Goal: Information Seeking & Learning: Understand process/instructions

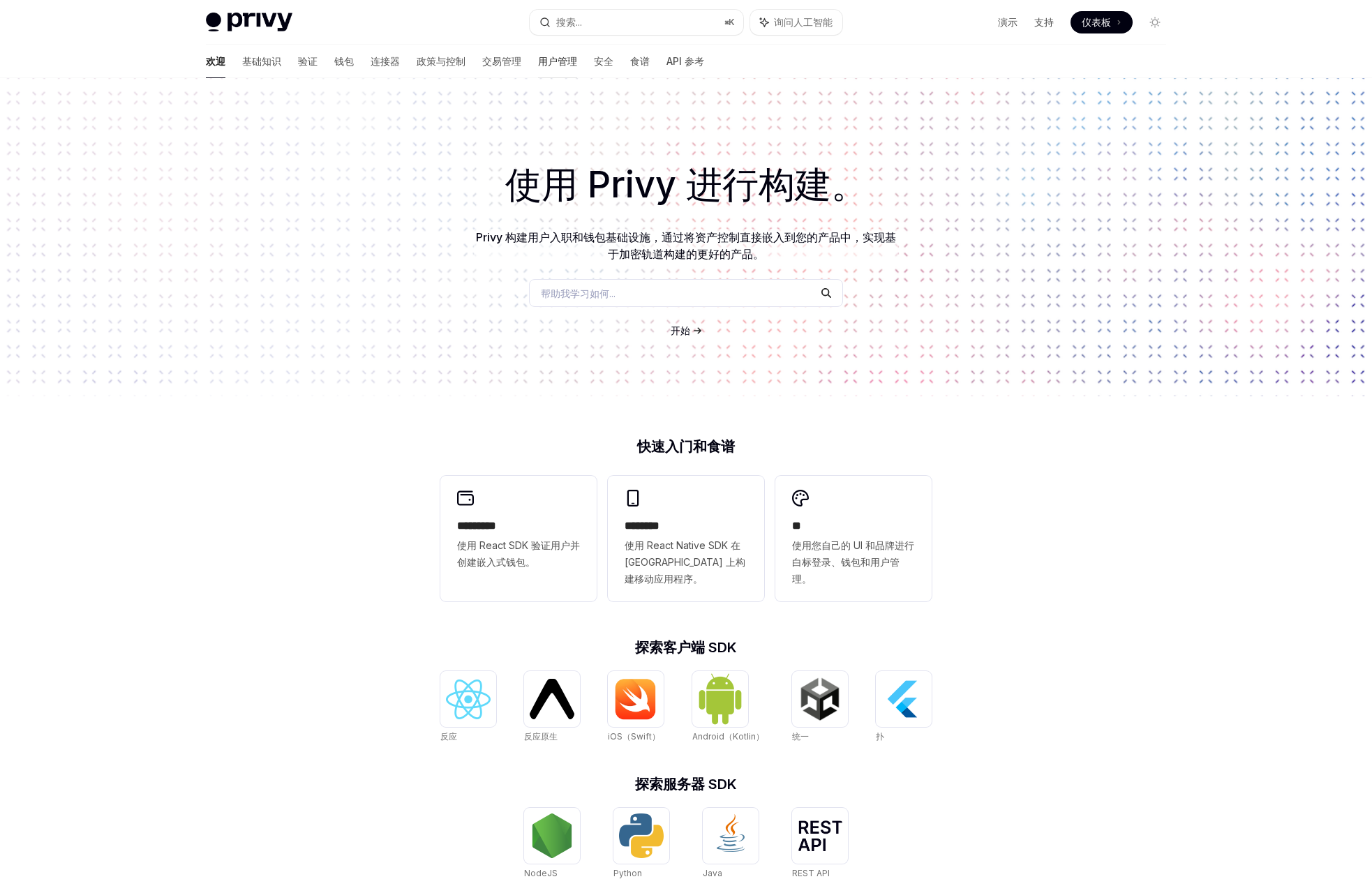
click at [538, 64] on font "用户管理" at bounding box center [557, 62] width 39 height 12
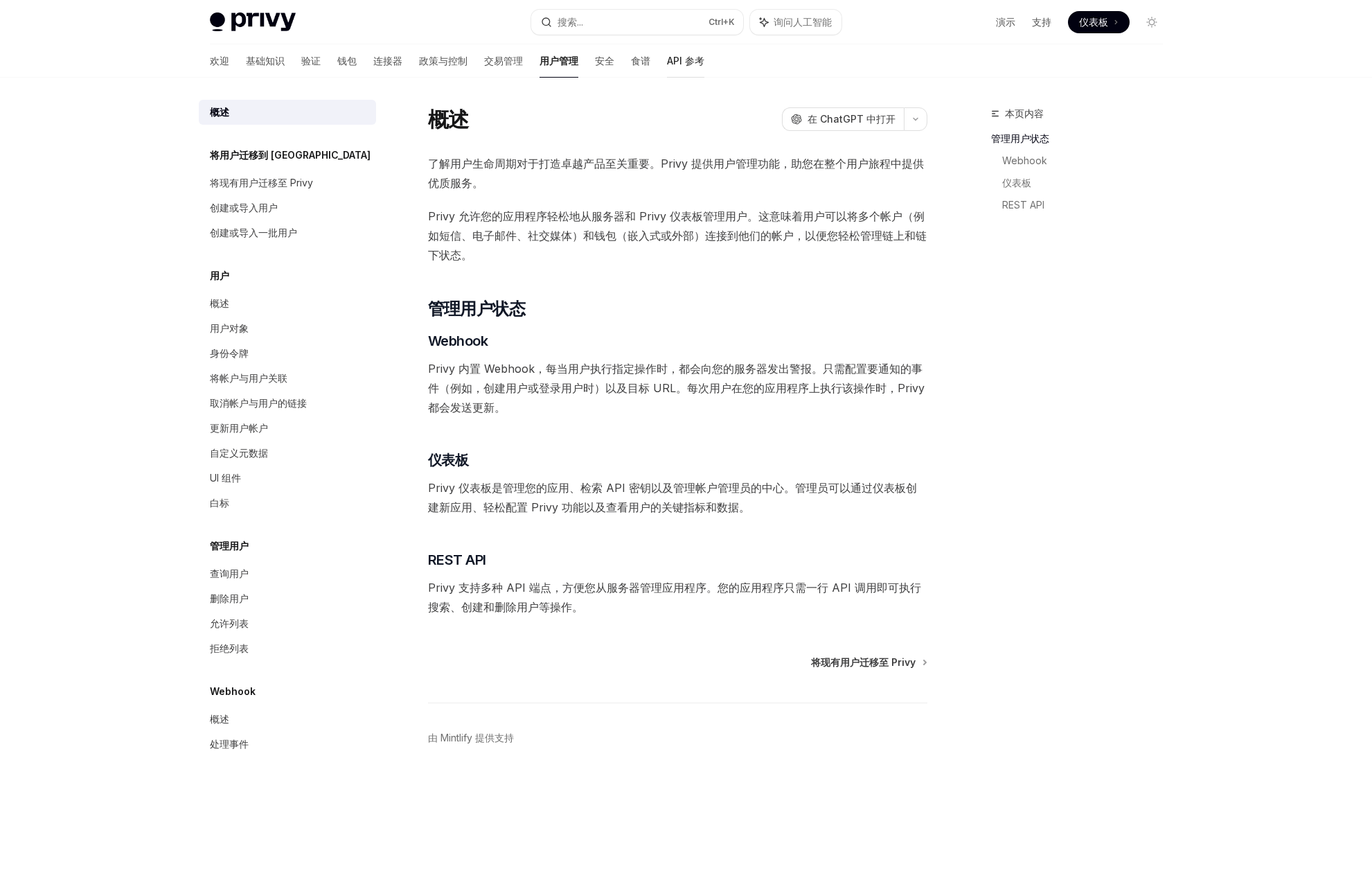
click at [667, 63] on font "API 参考" at bounding box center [686, 61] width 38 height 12
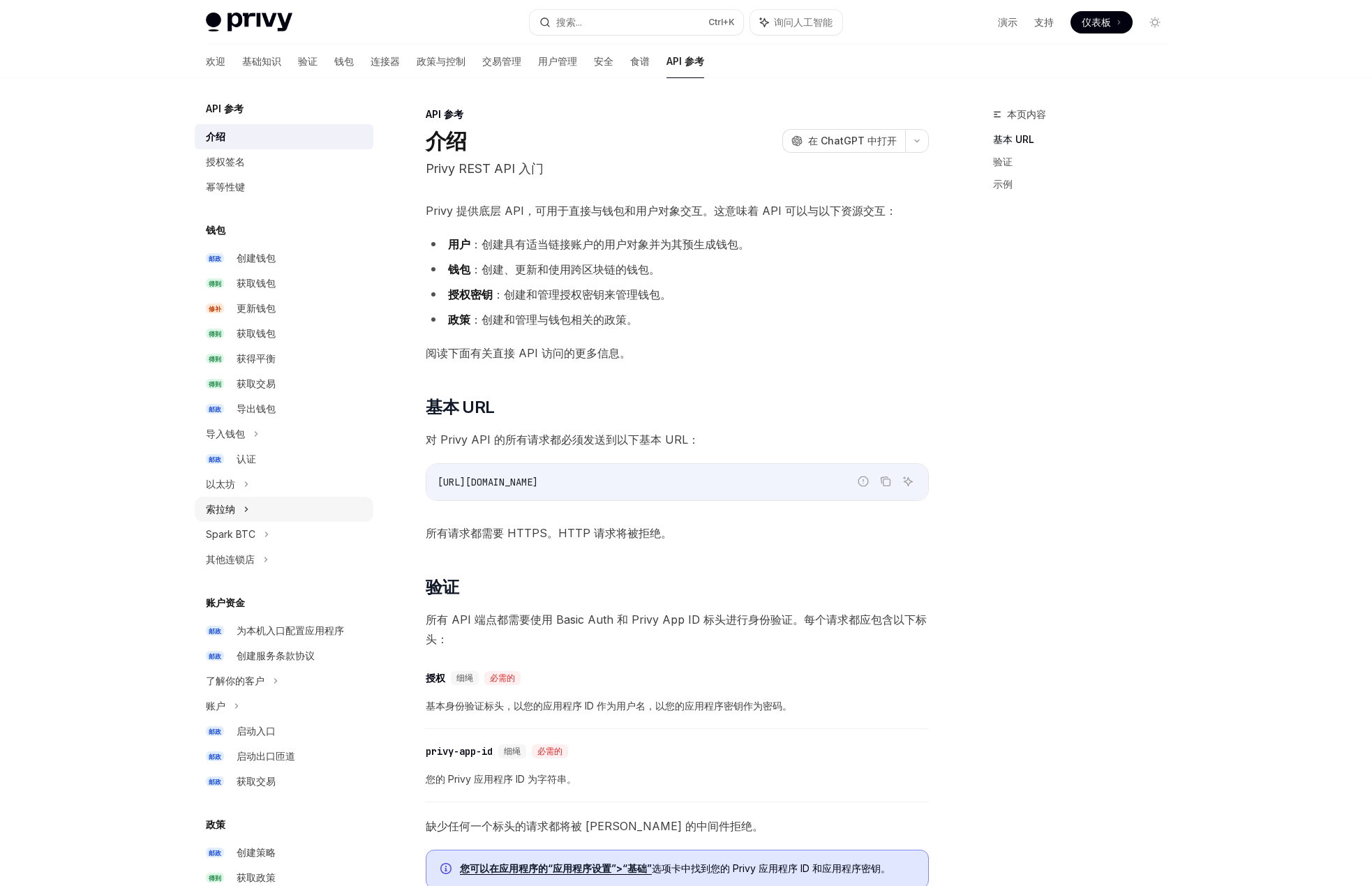
click at [234, 505] on font "索拉纳" at bounding box center [220, 509] width 30 height 12
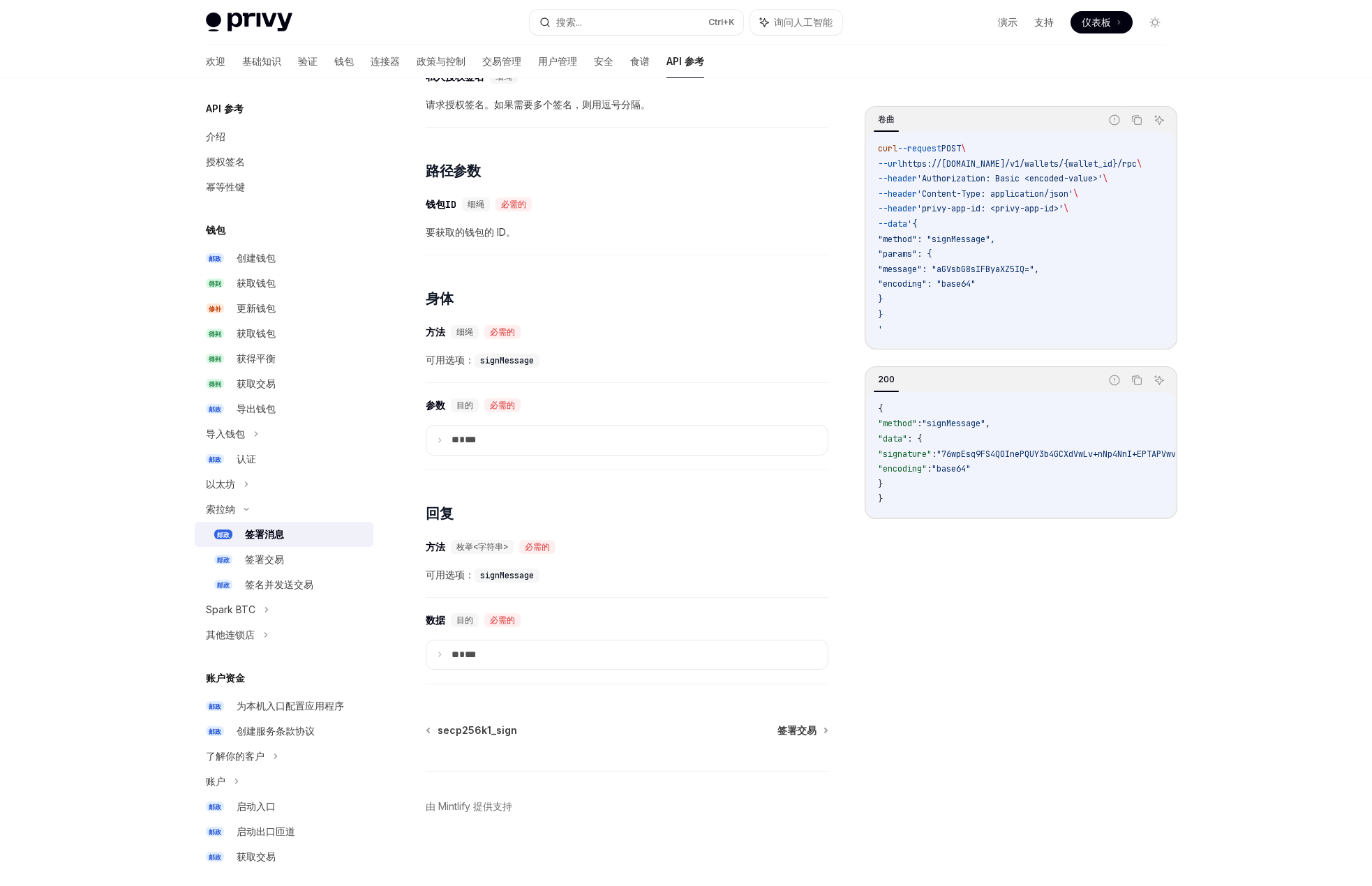
scroll to position [299, 0]
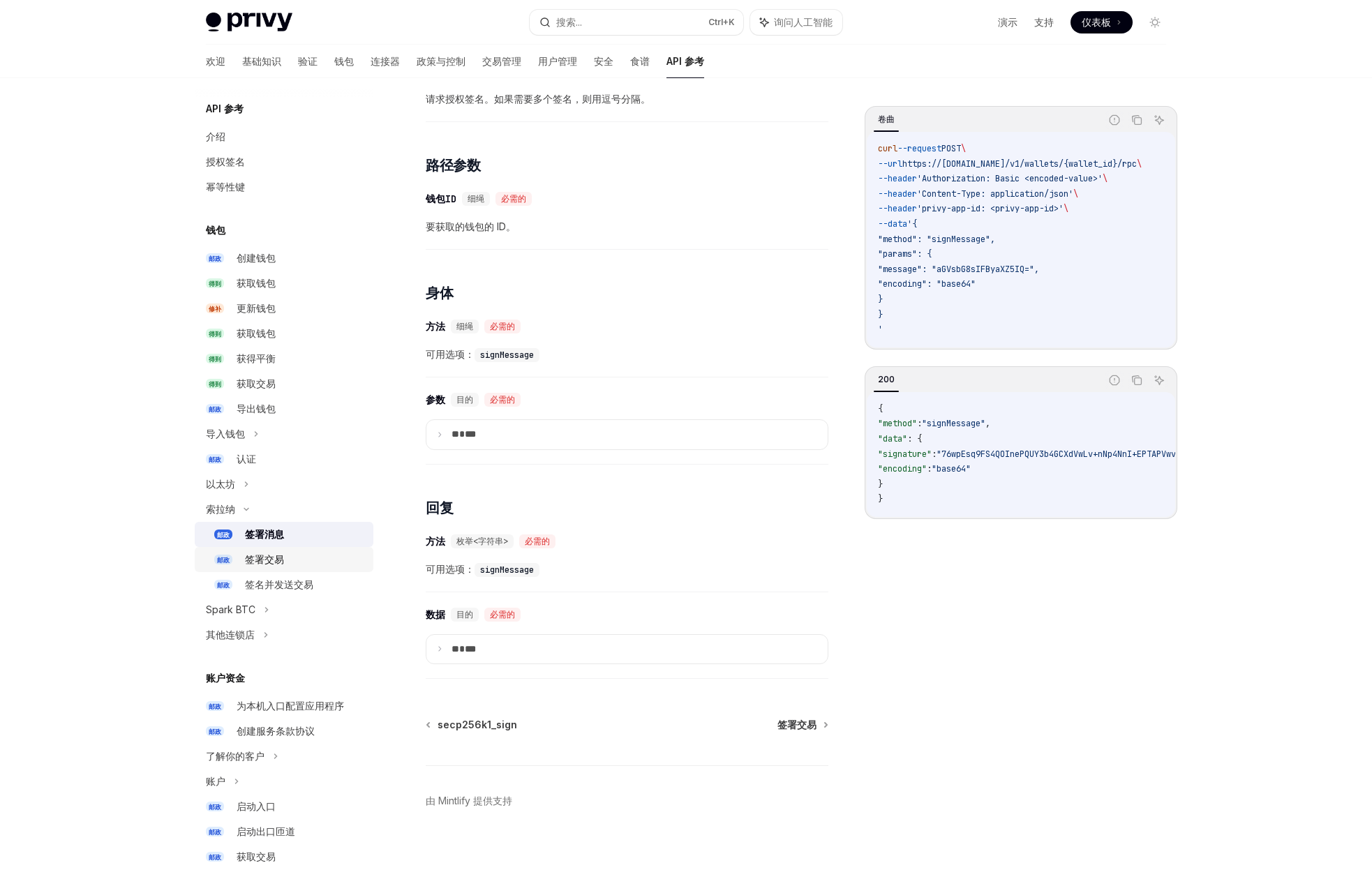
click at [294, 565] on div "签署交易" at bounding box center [305, 559] width 120 height 17
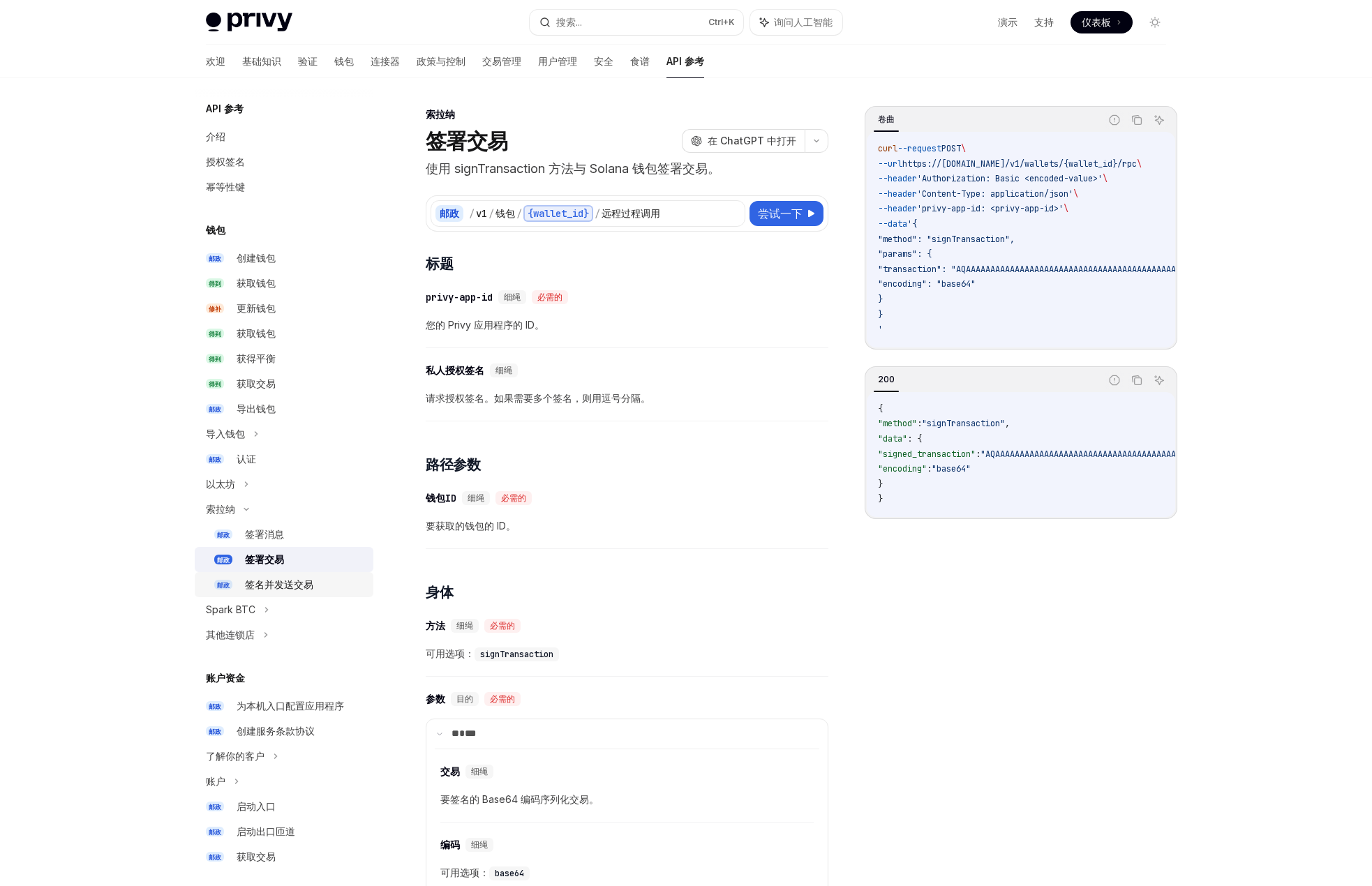
click at [309, 586] on font "签名并发送交易" at bounding box center [279, 584] width 68 height 12
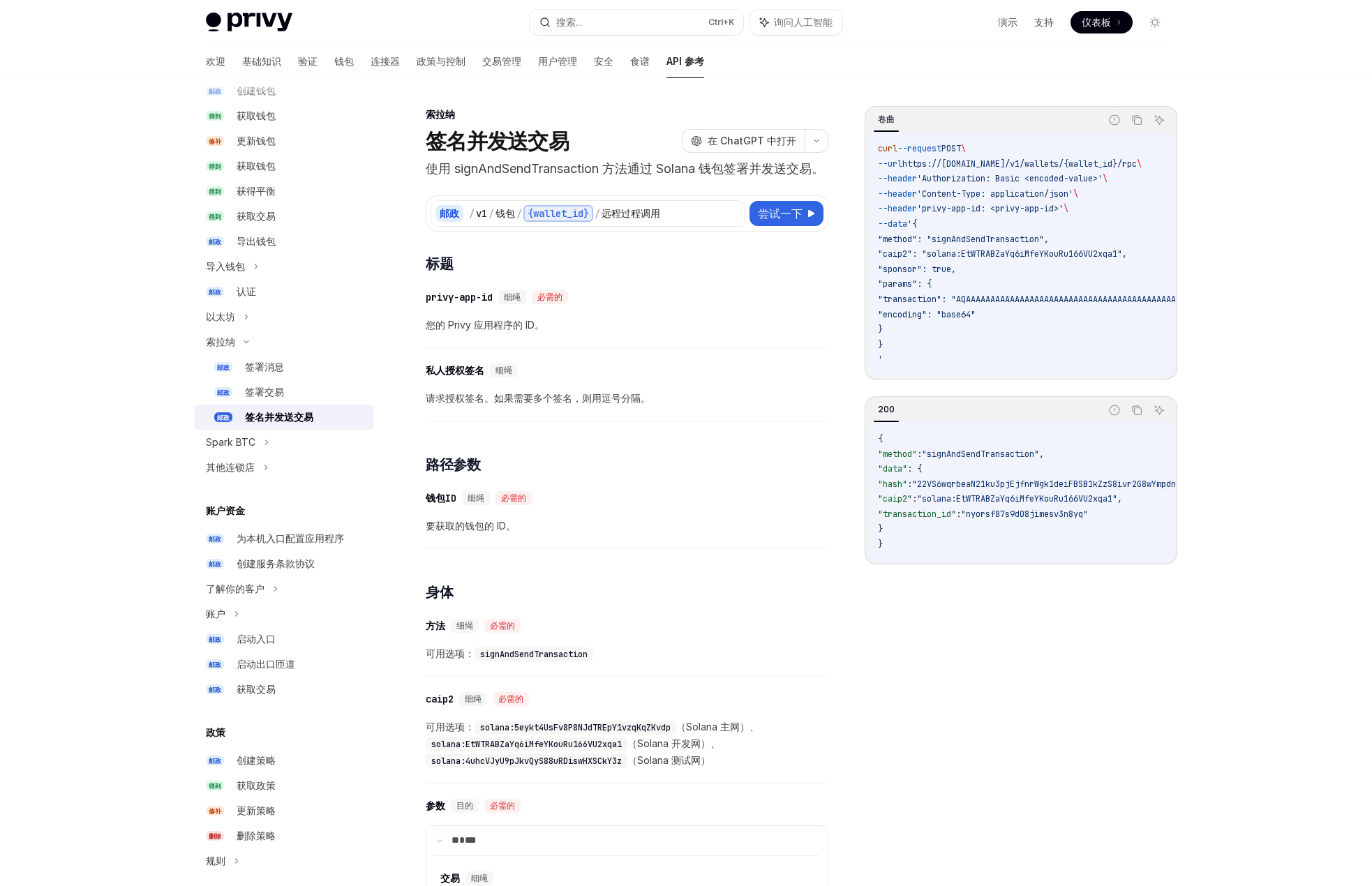
scroll to position [209, 0]
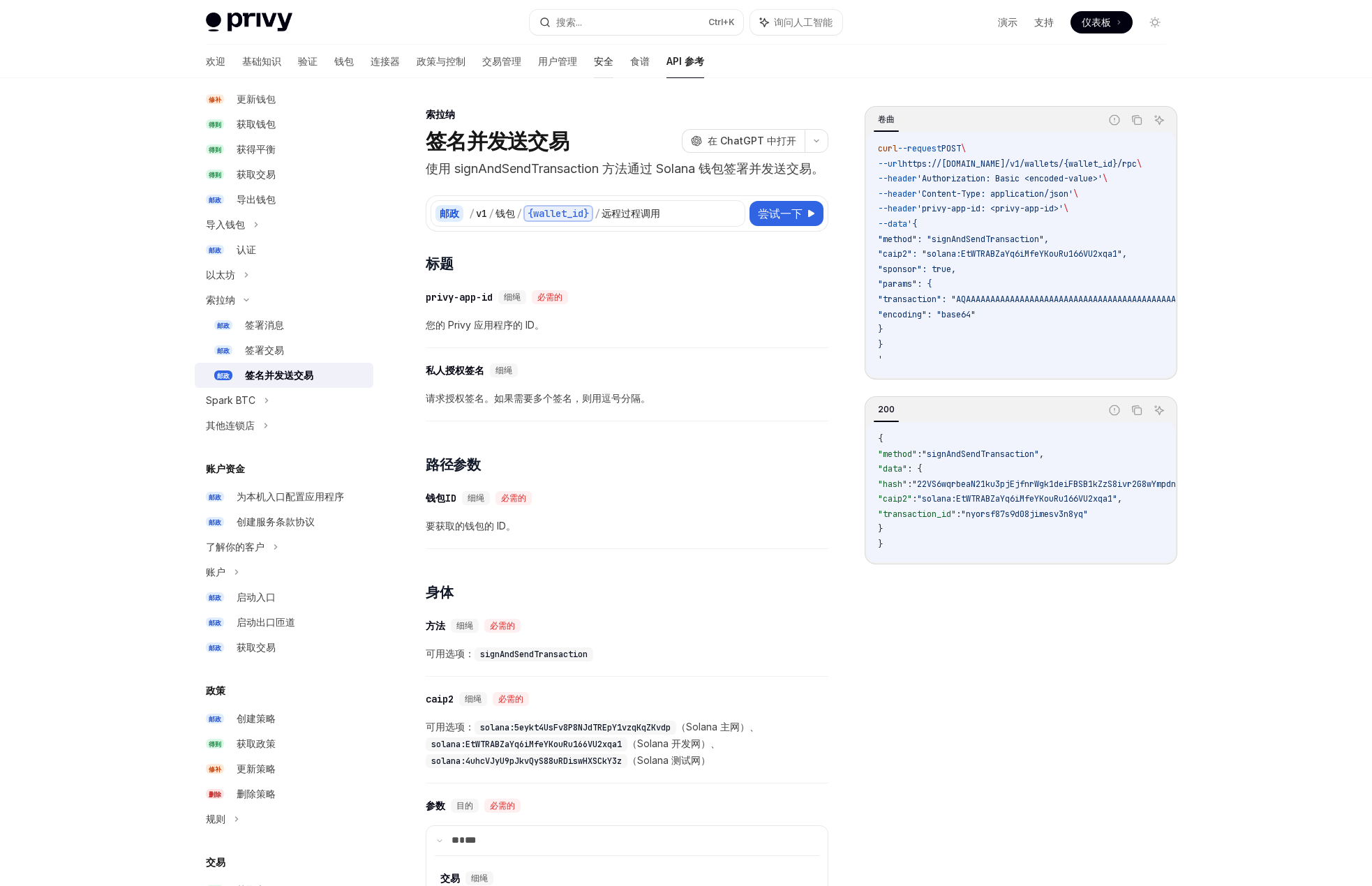
click at [594, 55] on font "安全" at bounding box center [604, 62] width 20 height 12
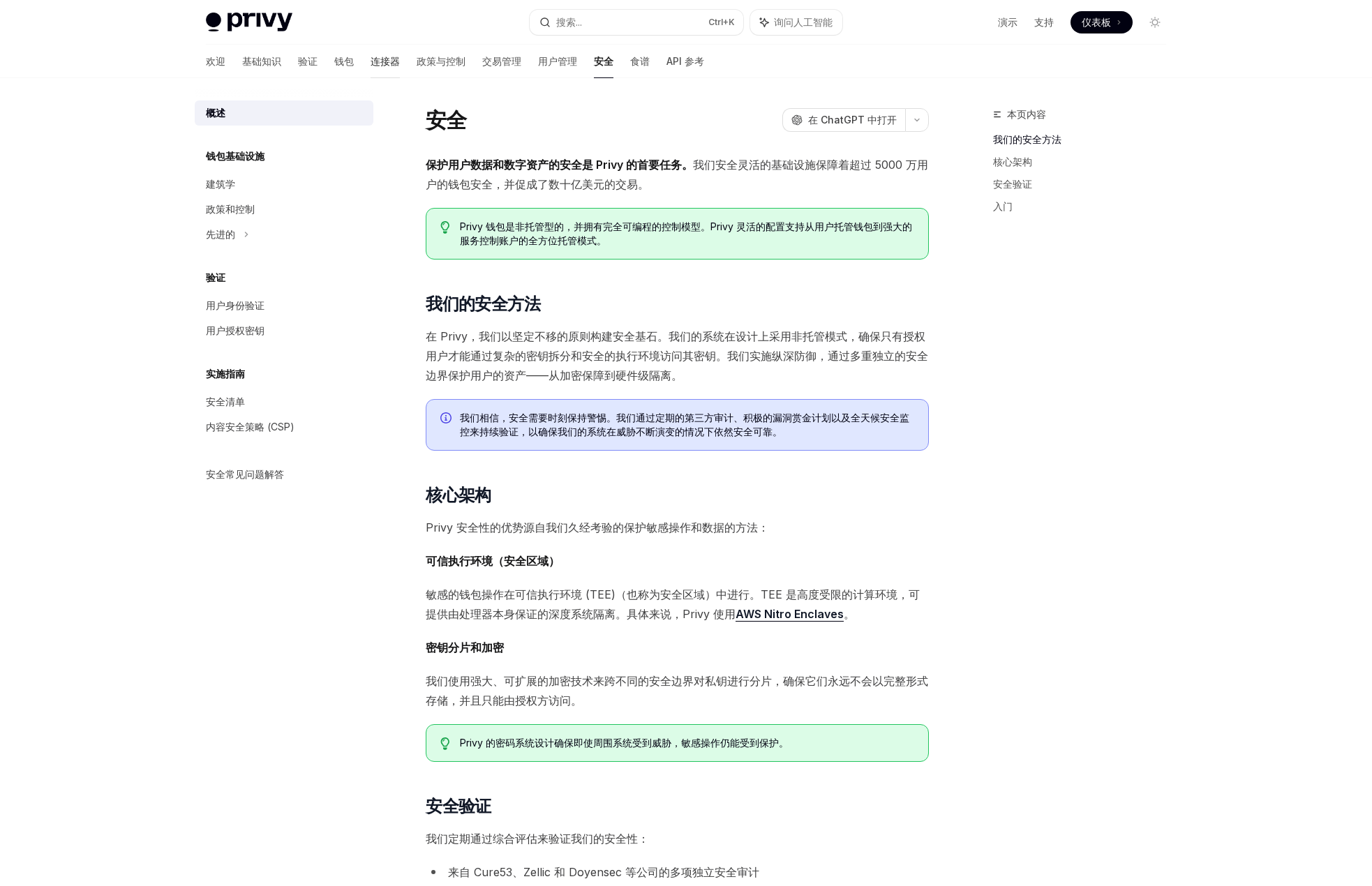
click at [370, 62] on font "连接器" at bounding box center [385, 62] width 30 height 12
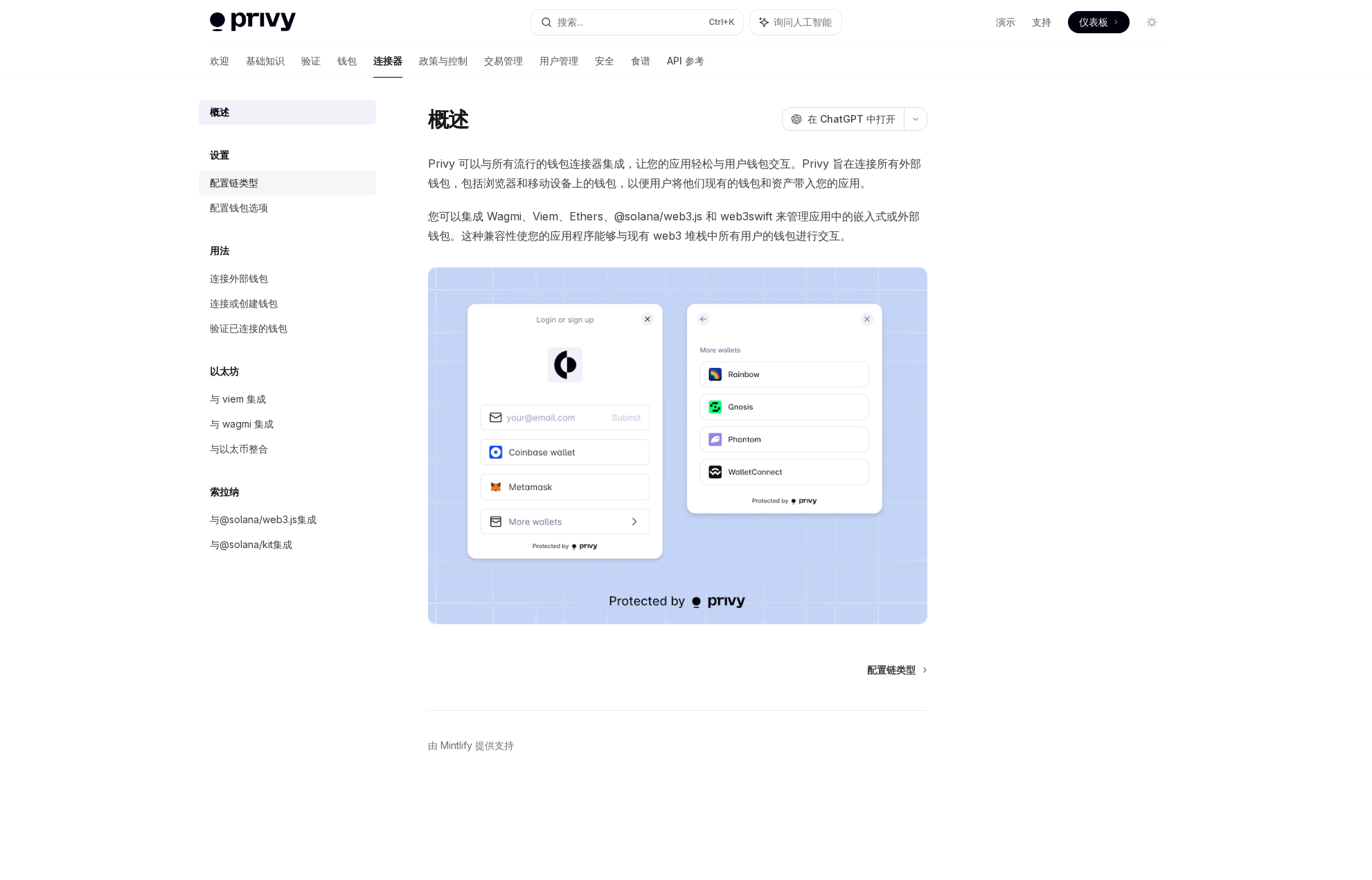
click at [228, 181] on font "配置链类型" at bounding box center [234, 183] width 48 height 12
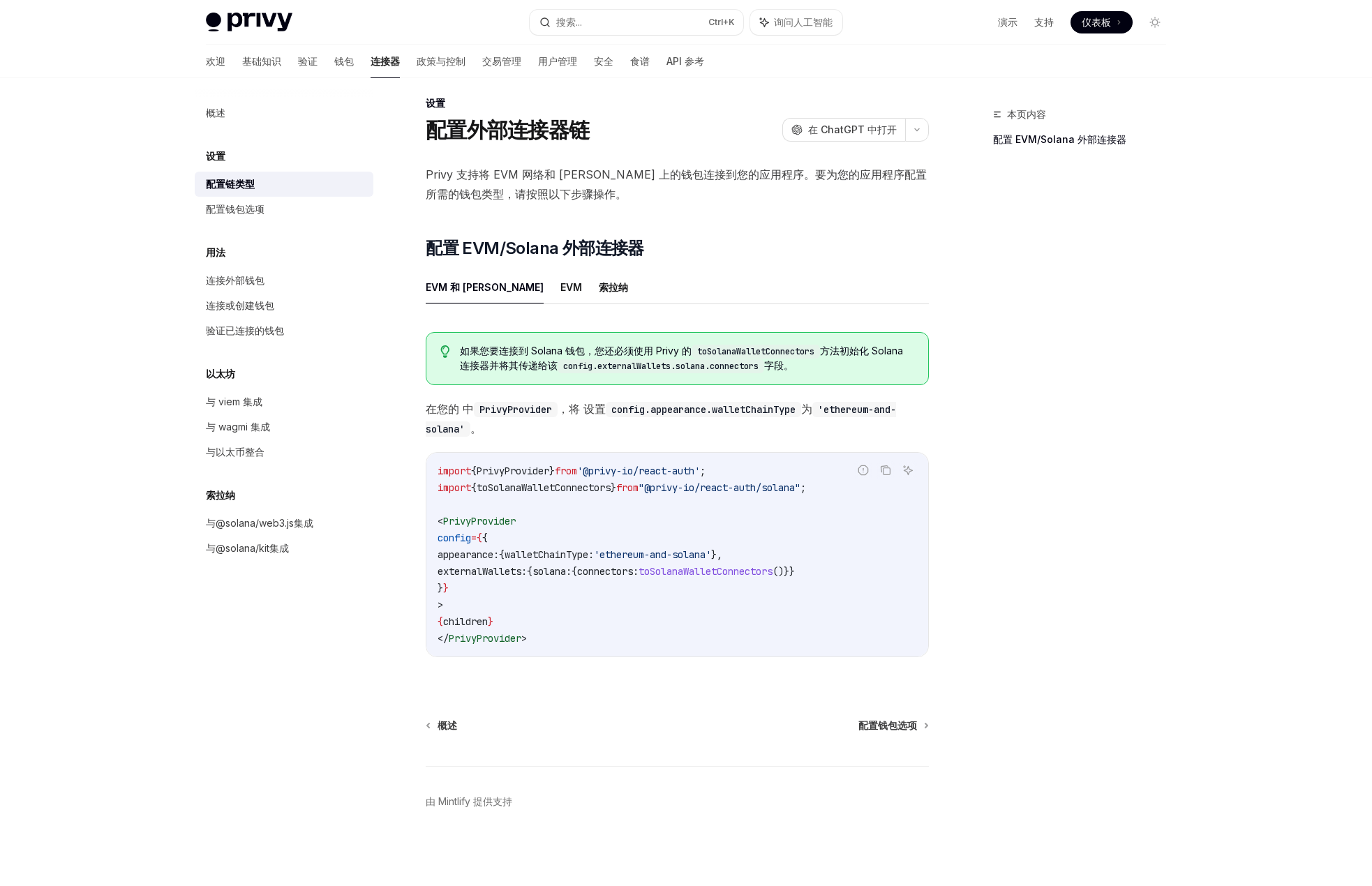
scroll to position [22, 0]
click at [264, 197] on link "配置钱包选项" at bounding box center [284, 209] width 179 height 25
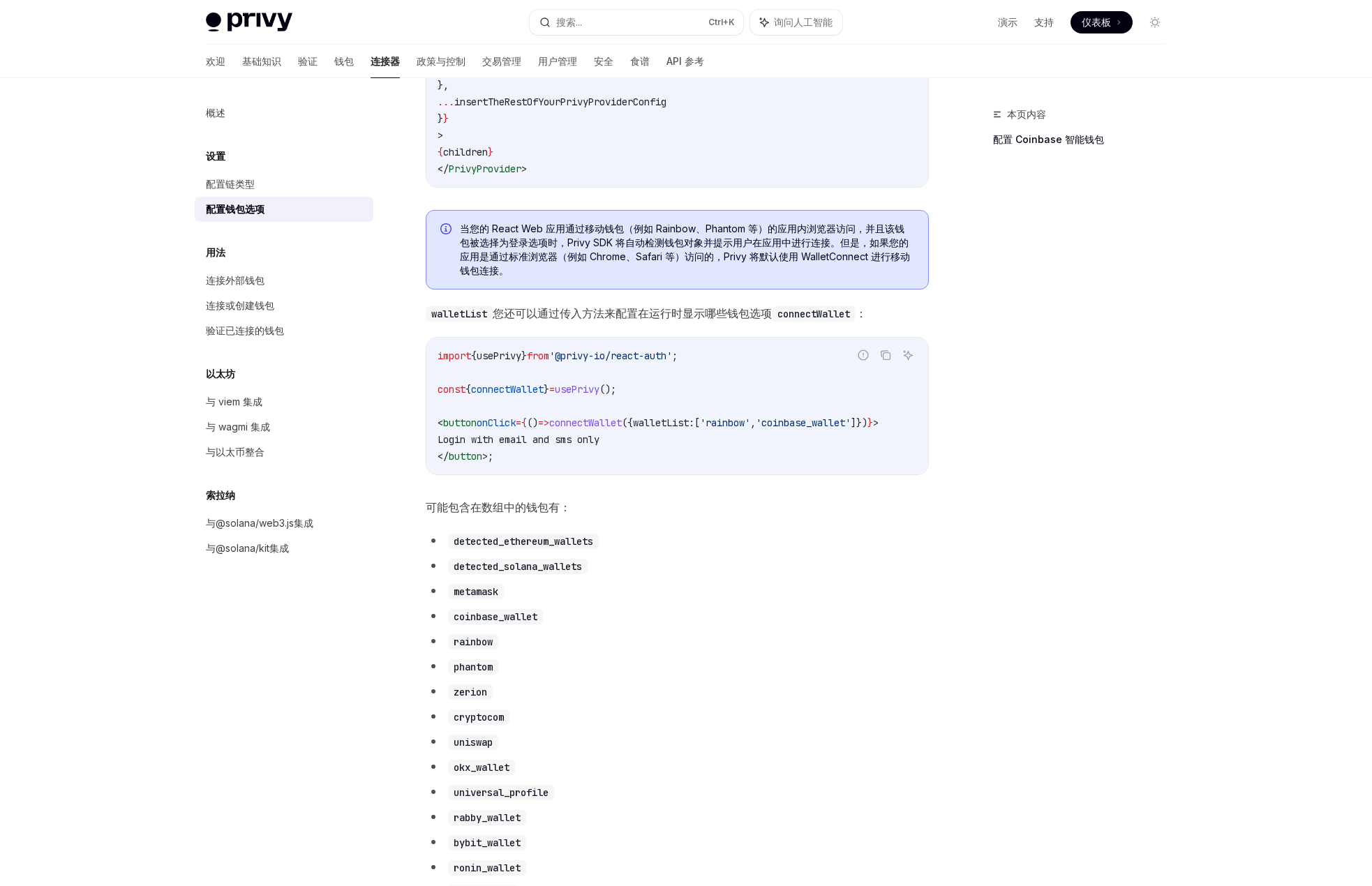
scroll to position [302, 0]
click at [1106, 422] on div "本页内容 配置 Coinbase 智能钱包" at bounding box center [1070, 496] width 212 height 780
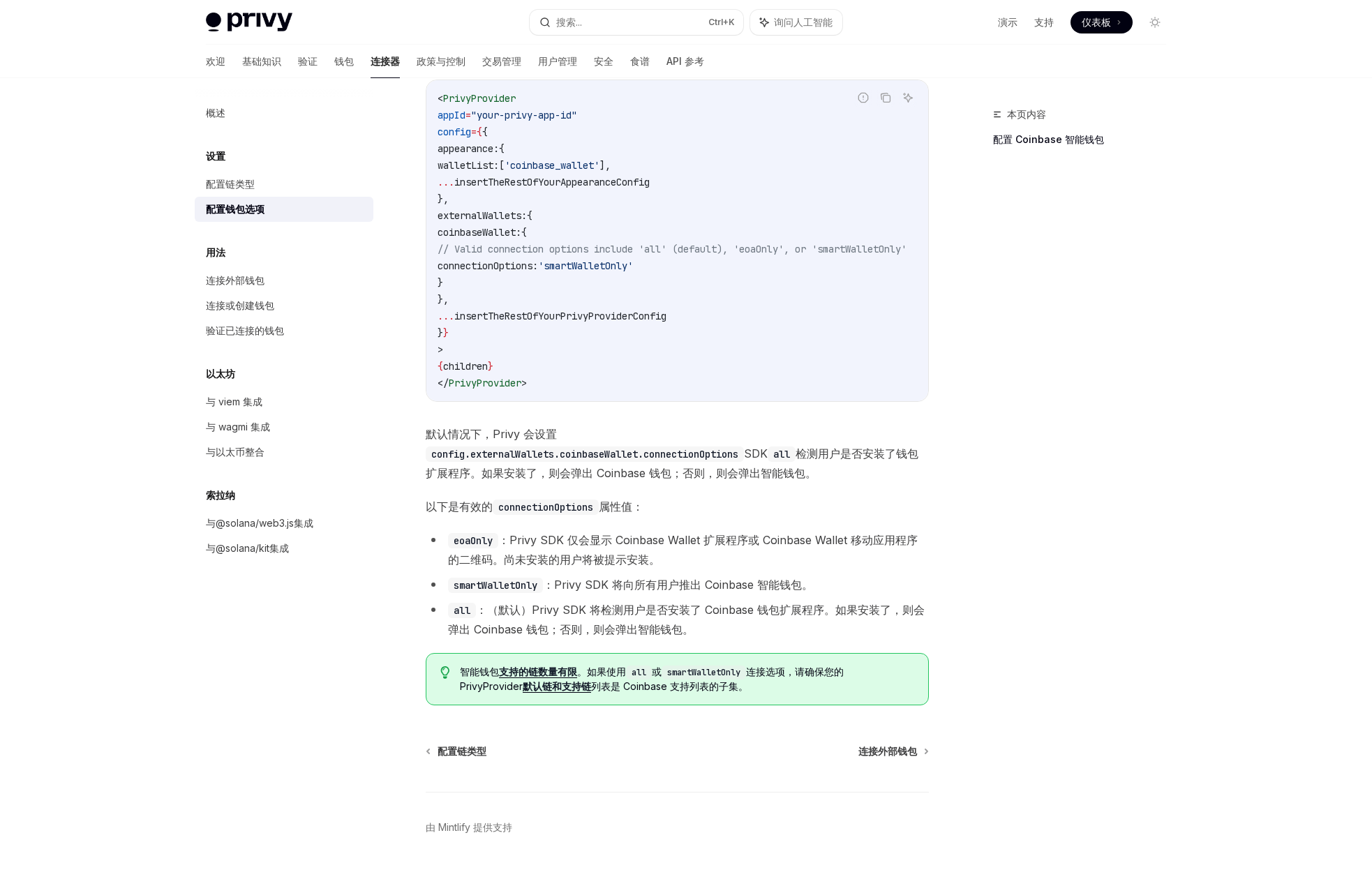
scroll to position [1557, 0]
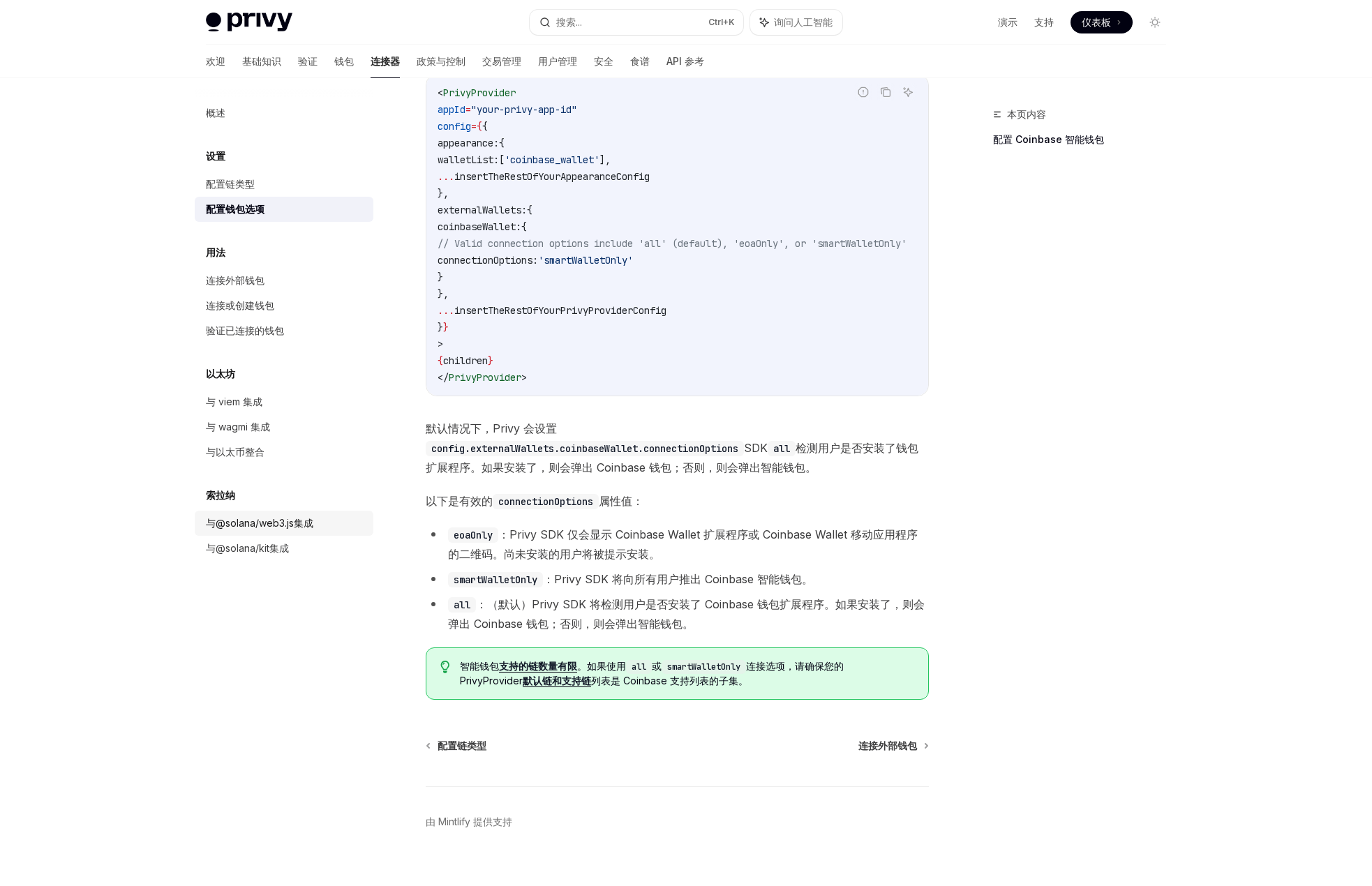
click at [292, 523] on font "与@solana/web3.js集成" at bounding box center [259, 523] width 107 height 12
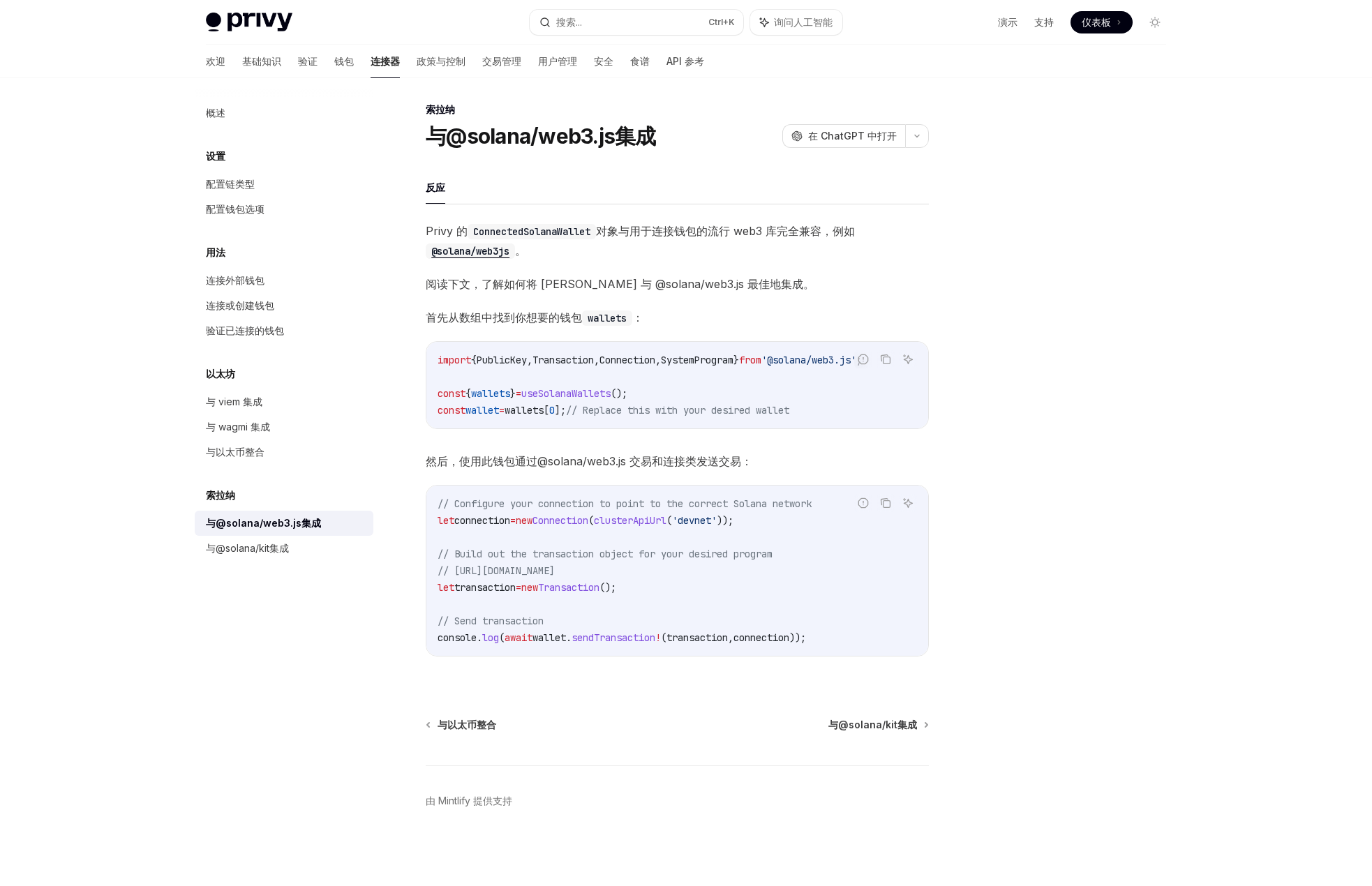
scroll to position [21, 0]
click at [334, 59] on font "钱包" at bounding box center [344, 62] width 20 height 12
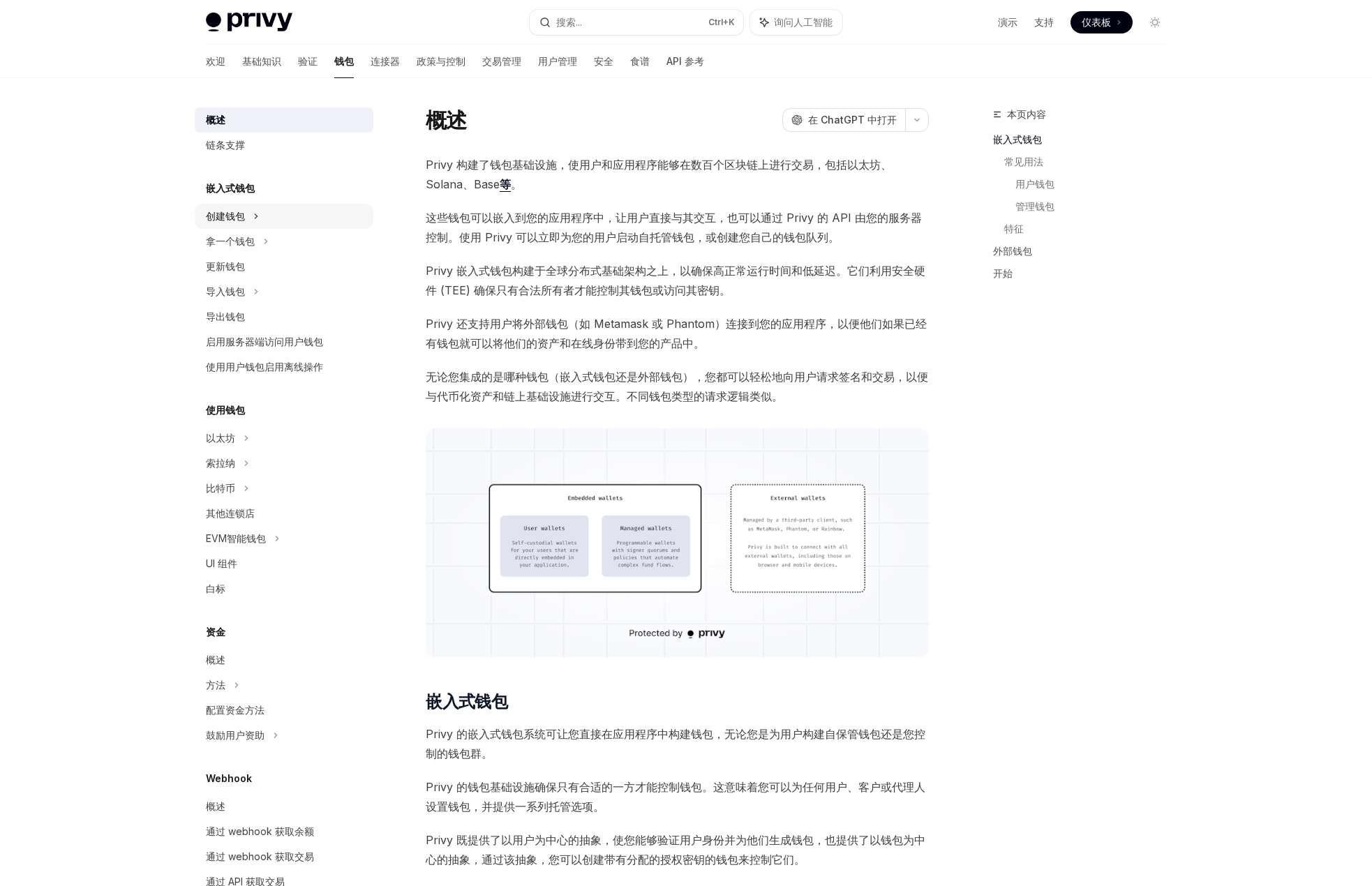
click at [249, 218] on div "创建钱包" at bounding box center [284, 216] width 179 height 25
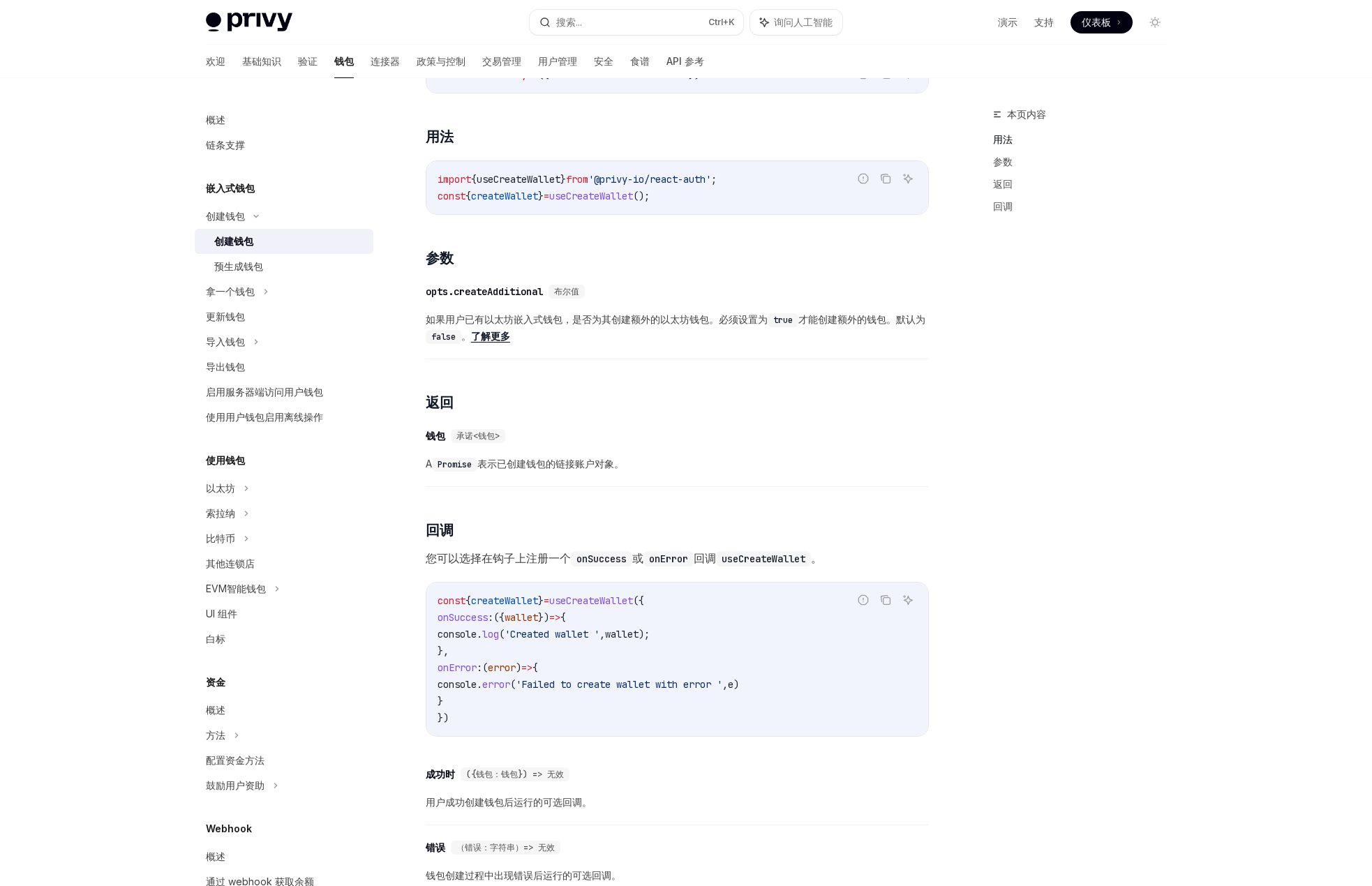
scroll to position [649, 0]
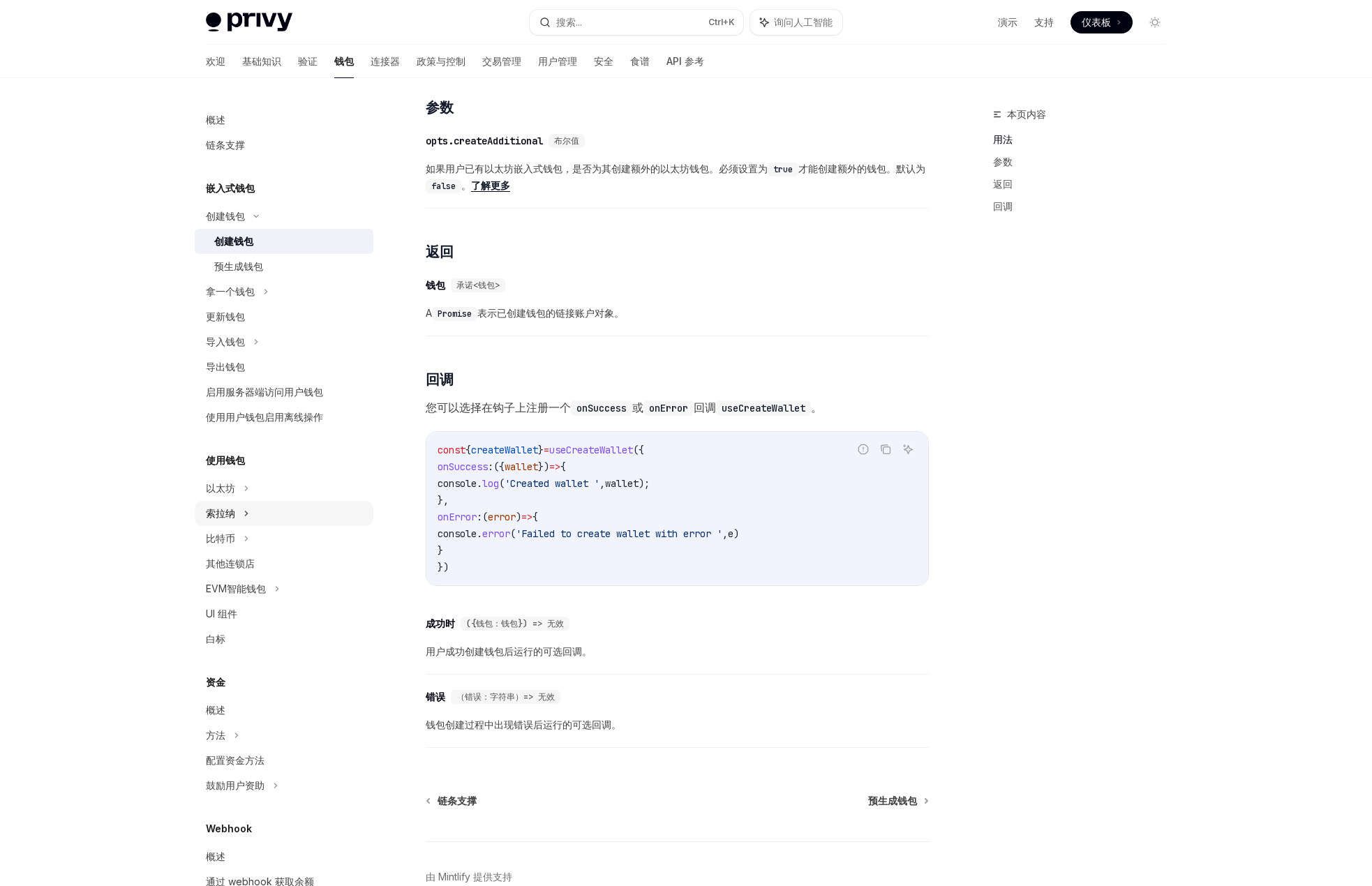
click at [249, 511] on div "索拉纳" at bounding box center [284, 513] width 179 height 25
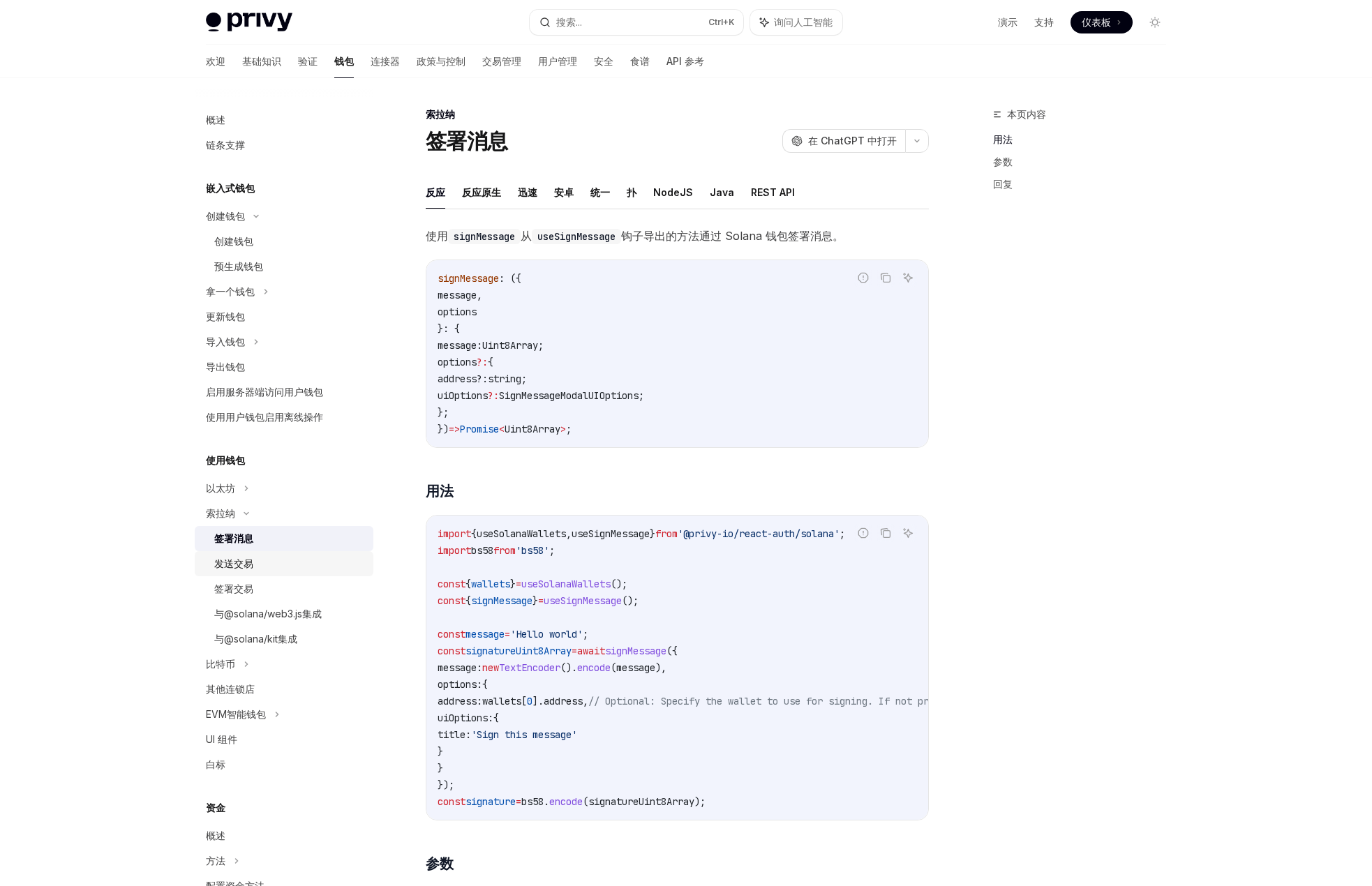
click at [222, 563] on font "发送交易" at bounding box center [233, 563] width 39 height 12
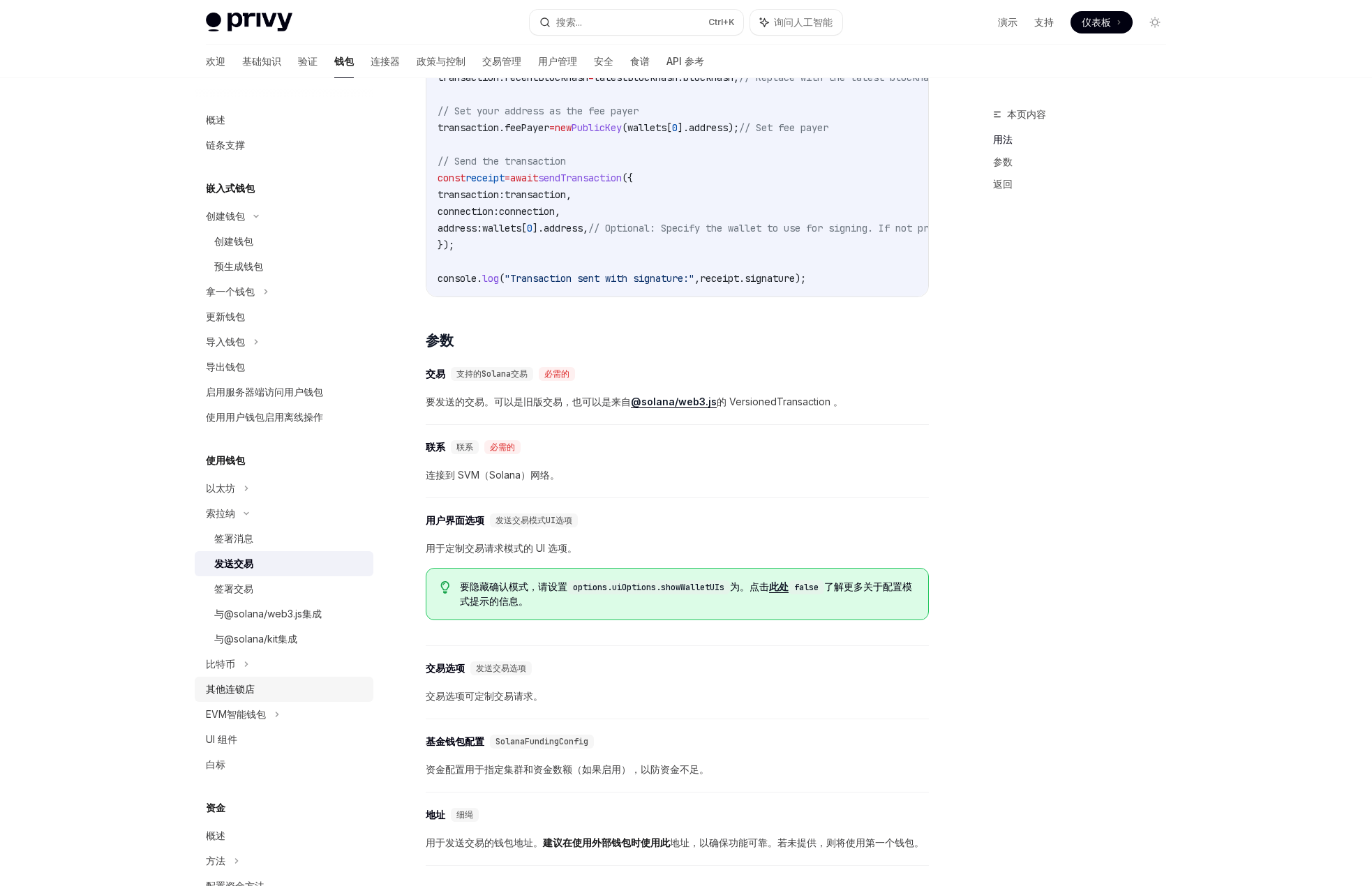
scroll to position [976, 0]
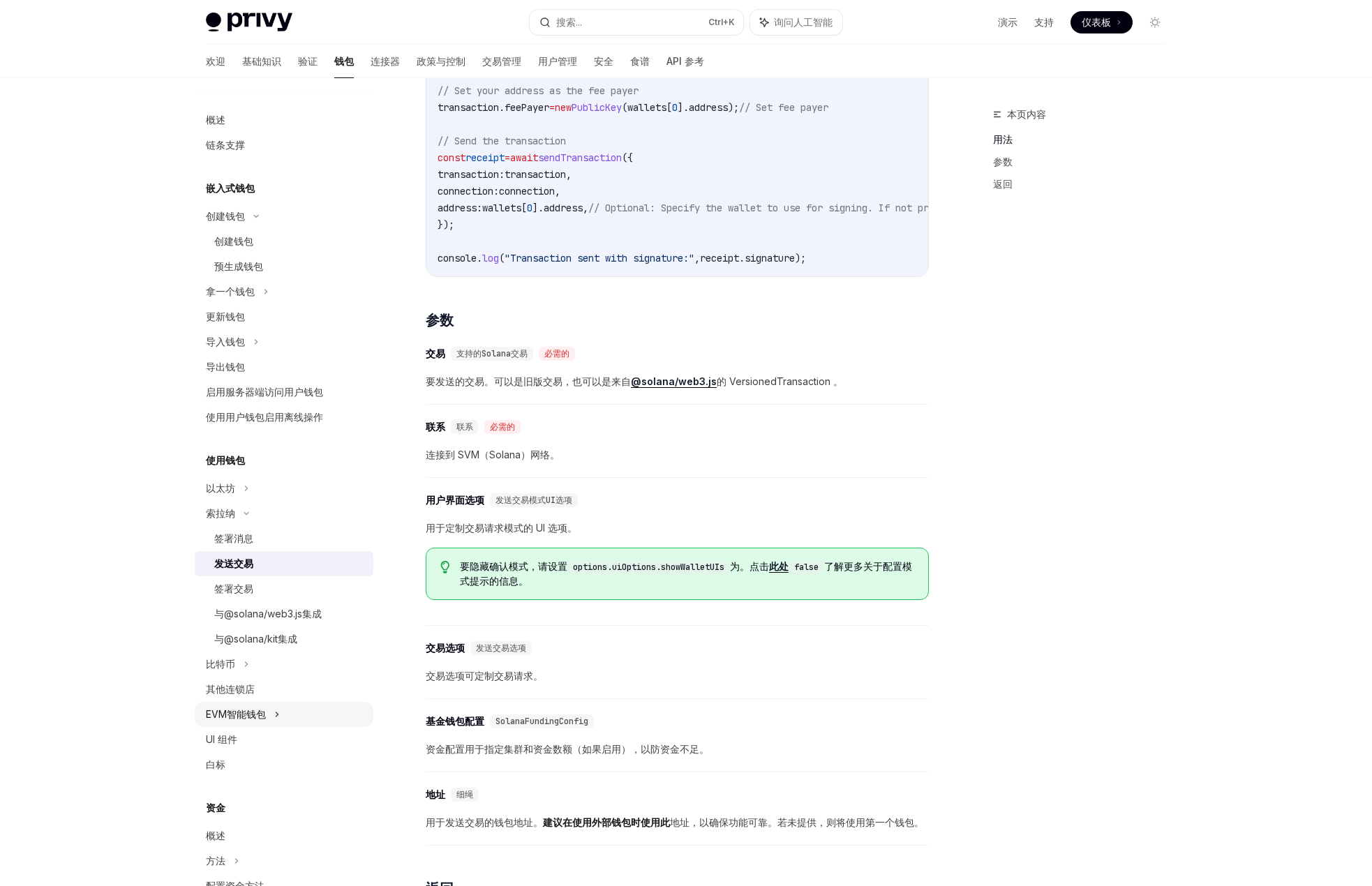
click at [279, 715] on icon at bounding box center [277, 714] width 5 height 17
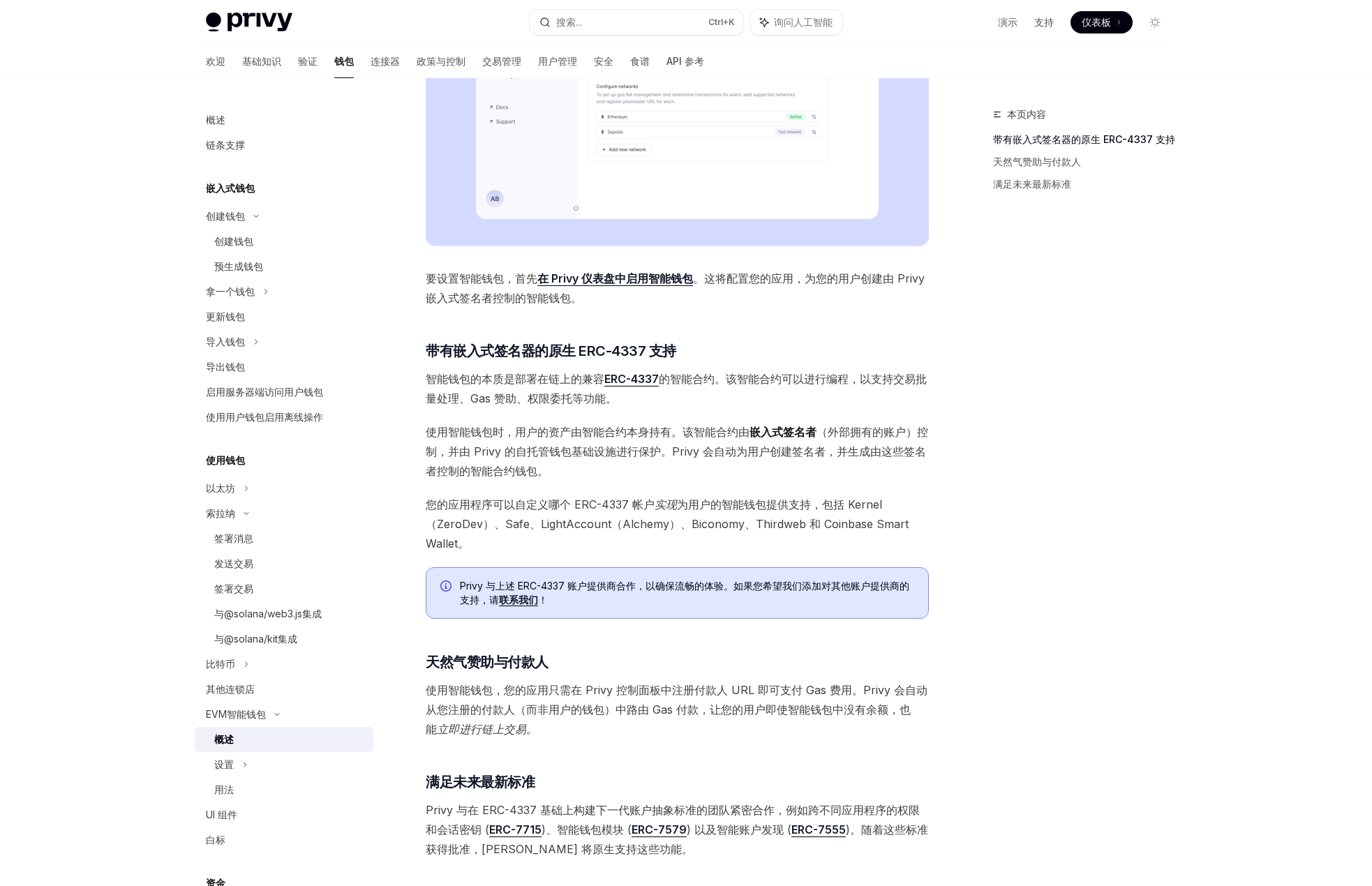
scroll to position [621, 0]
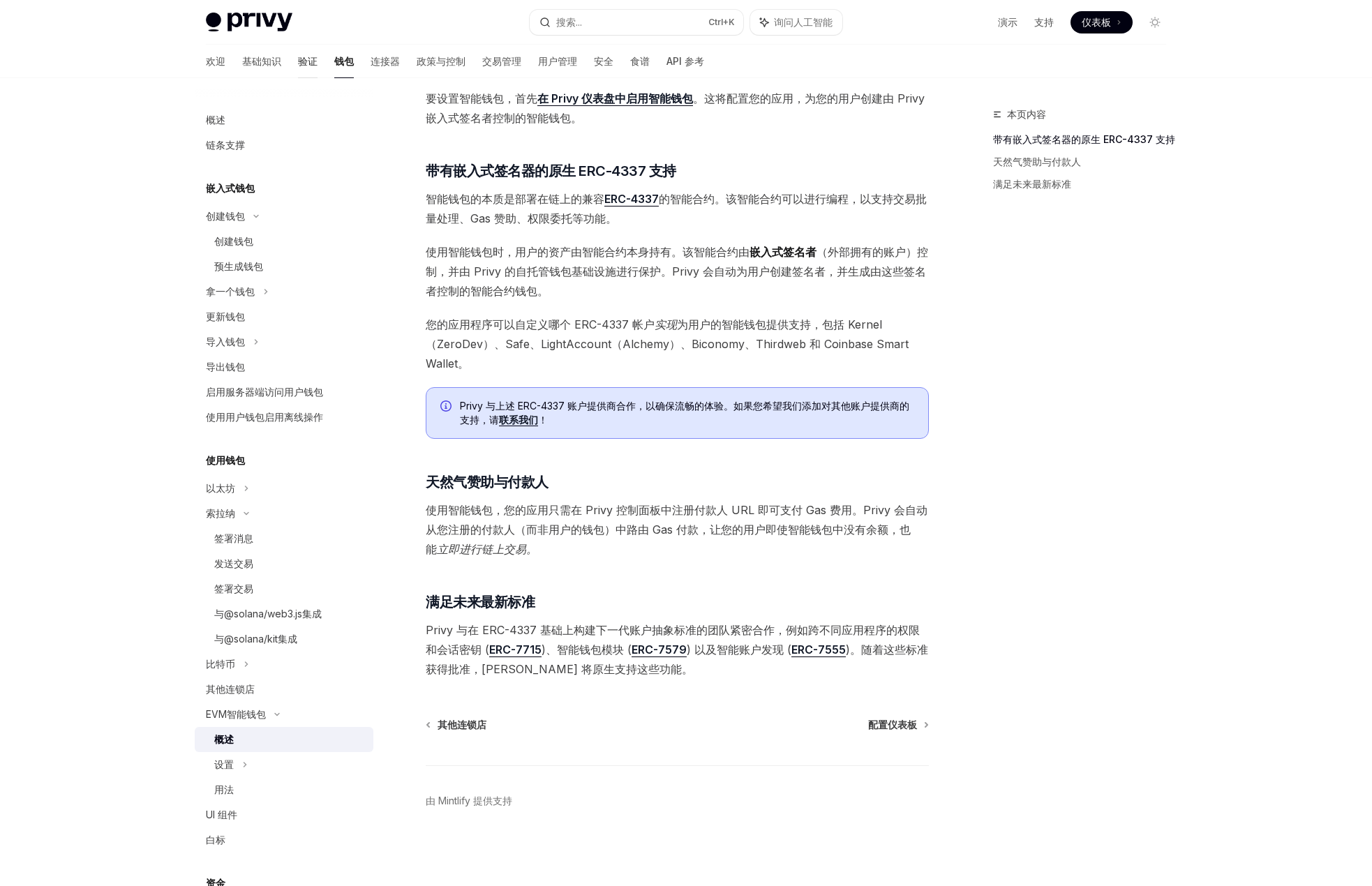
click at [298, 62] on font "验证" at bounding box center [308, 62] width 20 height 12
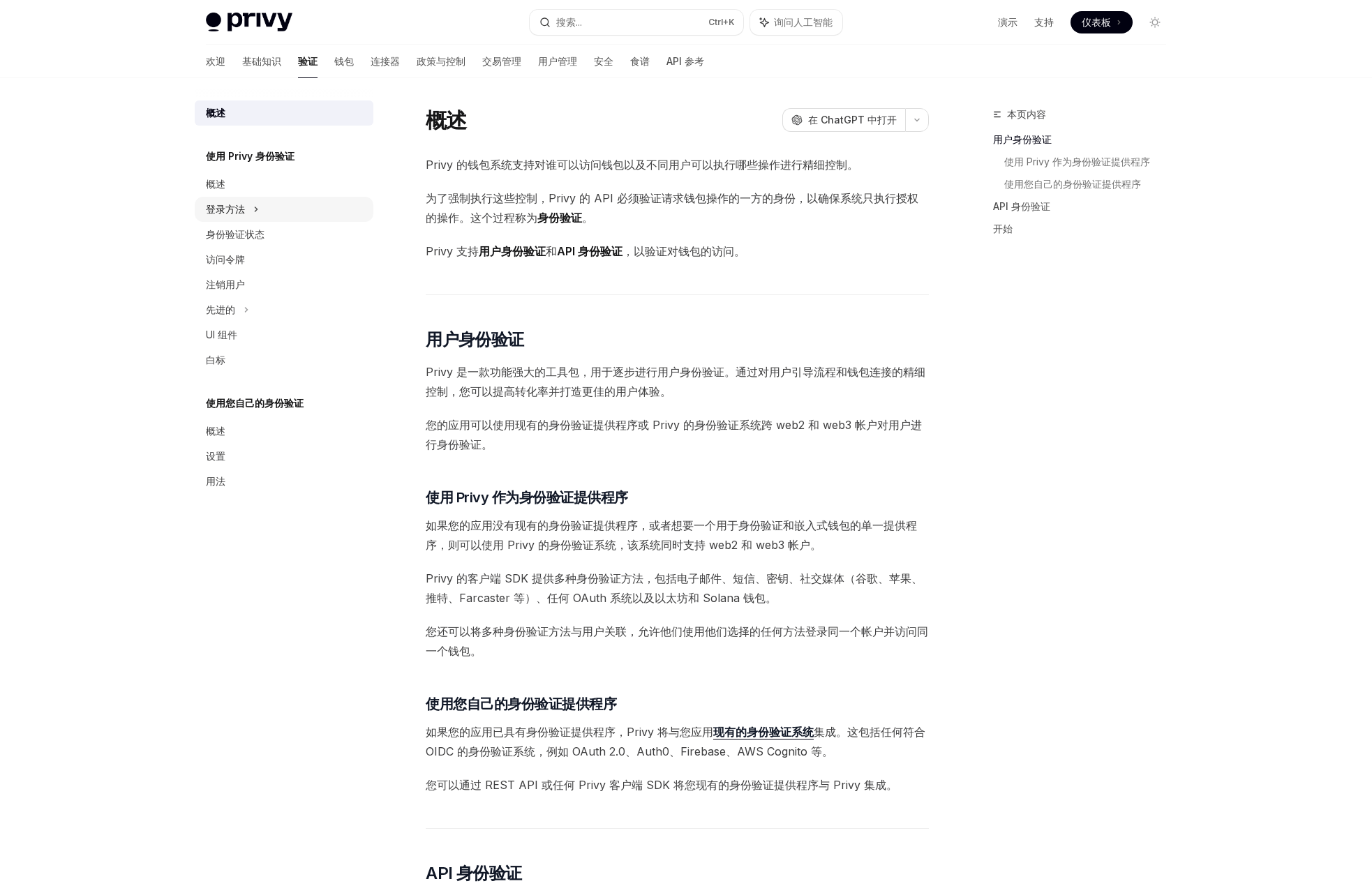
click at [258, 210] on icon at bounding box center [255, 209] width 5 height 17
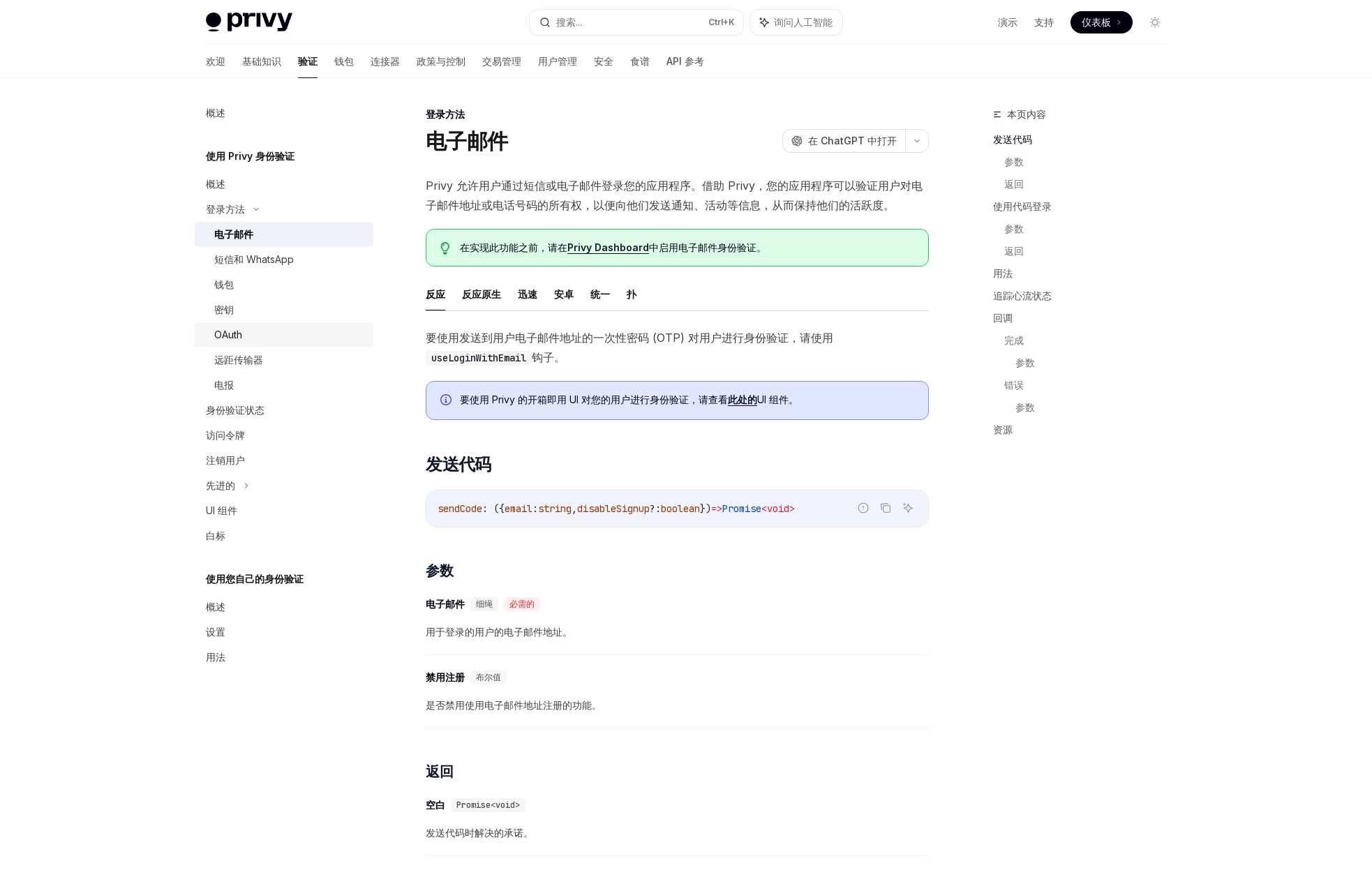
click at [238, 339] on font "OAuth" at bounding box center [228, 334] width 28 height 12
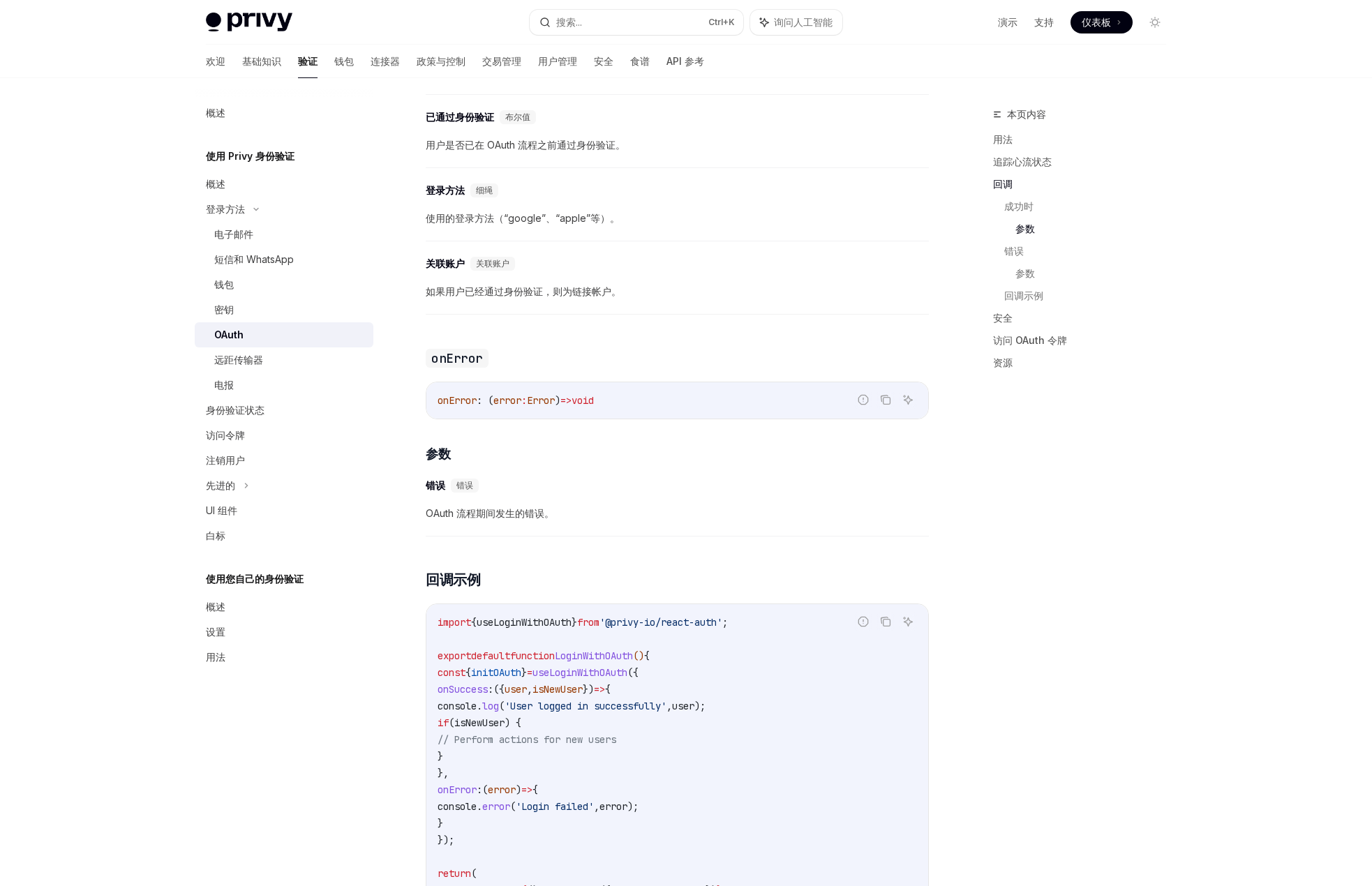
scroll to position [2023, 0]
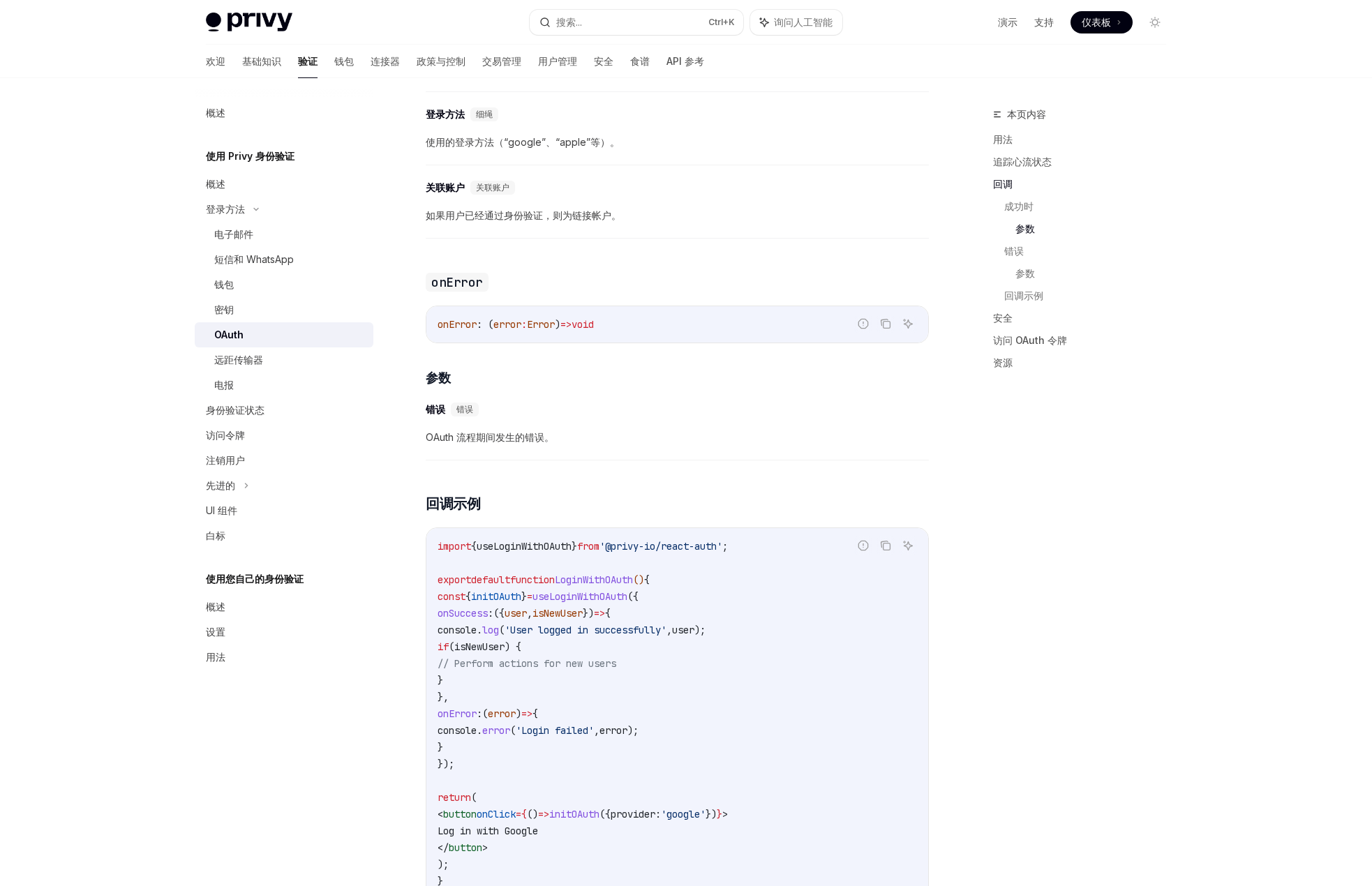
click at [557, 542] on span "useLoginWithOAuth" at bounding box center [524, 546] width 95 height 13
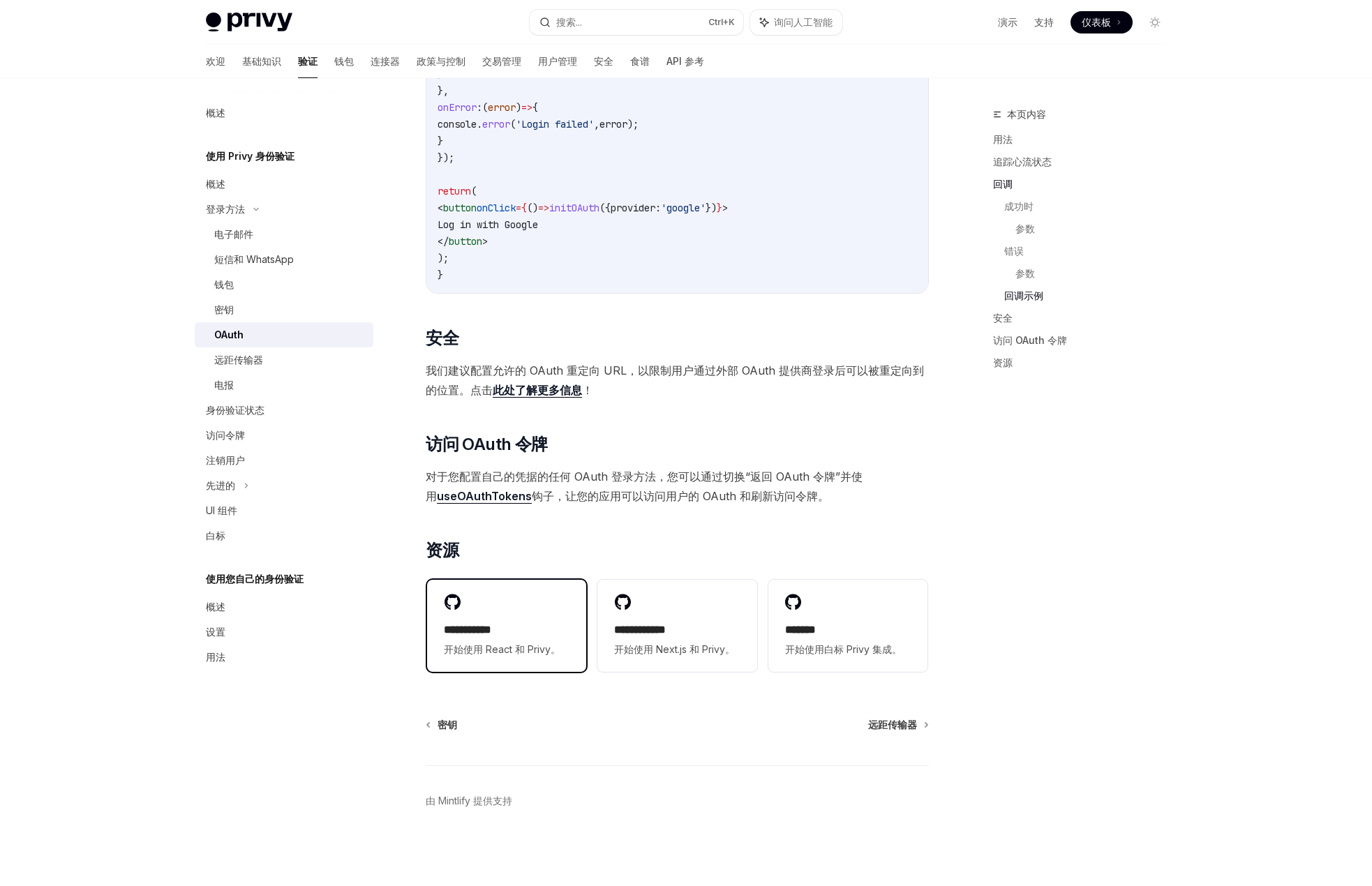
scroll to position [2634, 0]
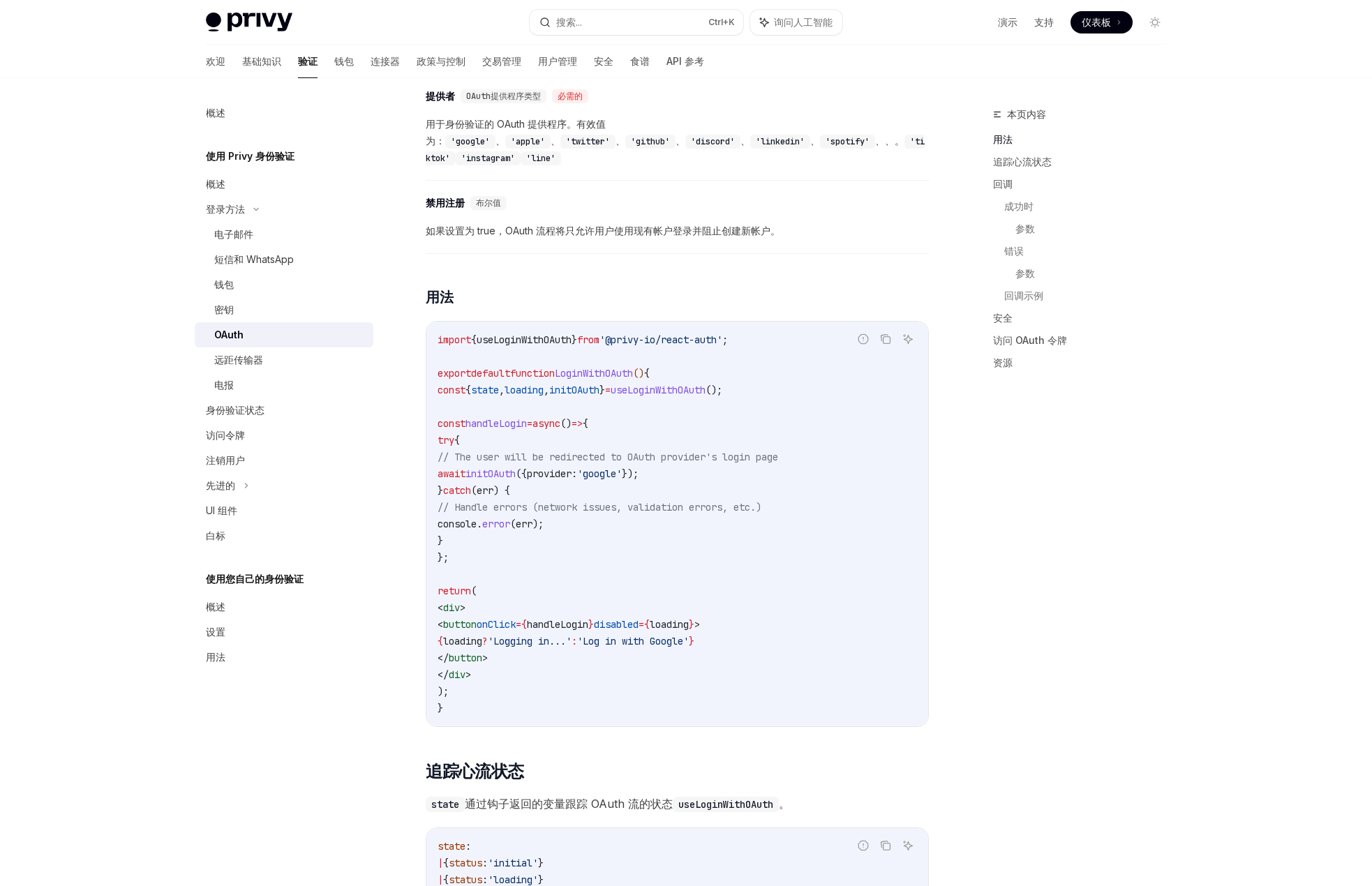
scroll to position [541, 0]
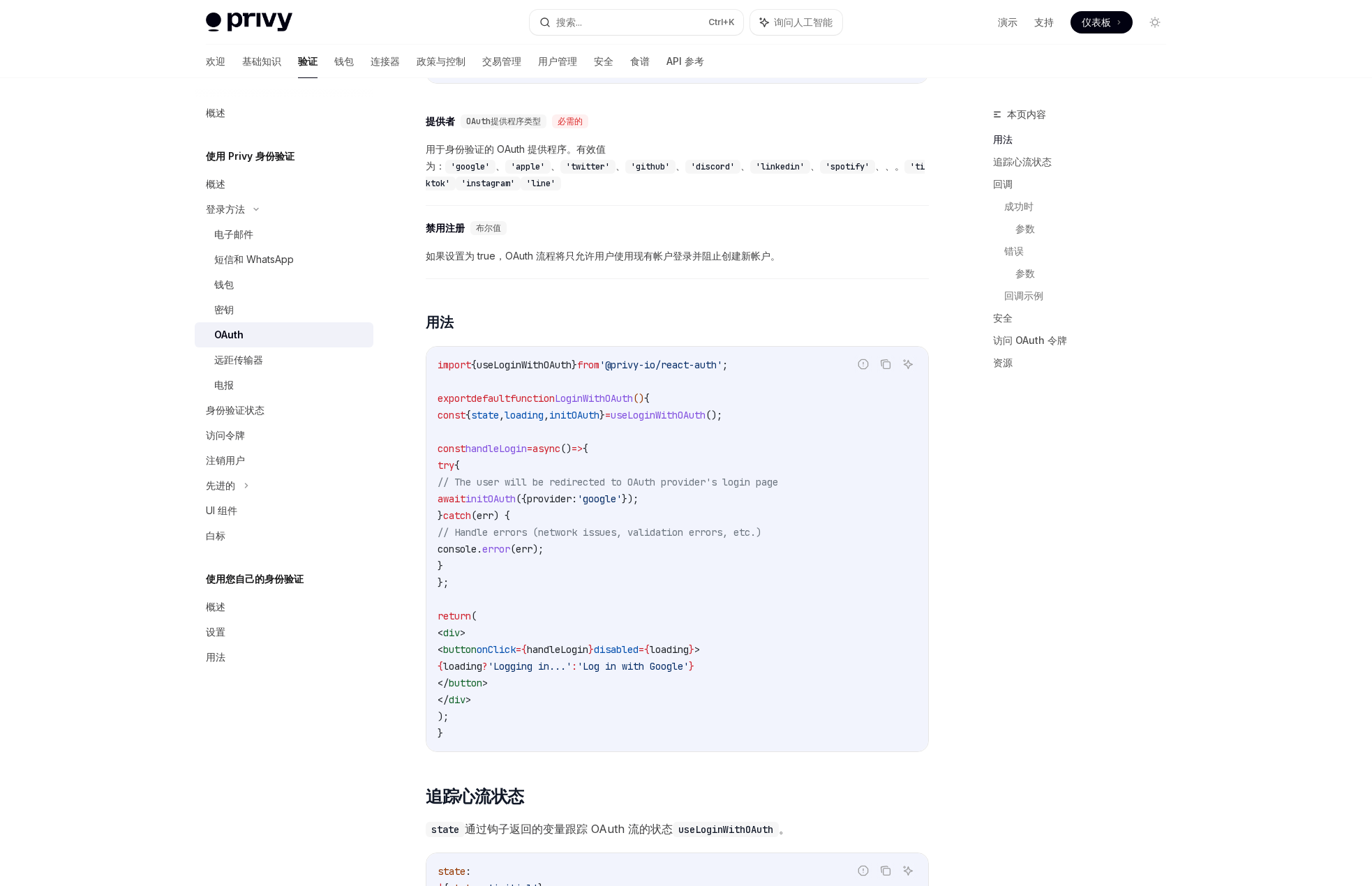
click at [538, 359] on span "useLoginWithOAuth" at bounding box center [524, 365] width 95 height 13
copy span "useLoginWithOAuth"
click at [1173, 280] on link "参数" at bounding box center [1095, 273] width 162 height 22
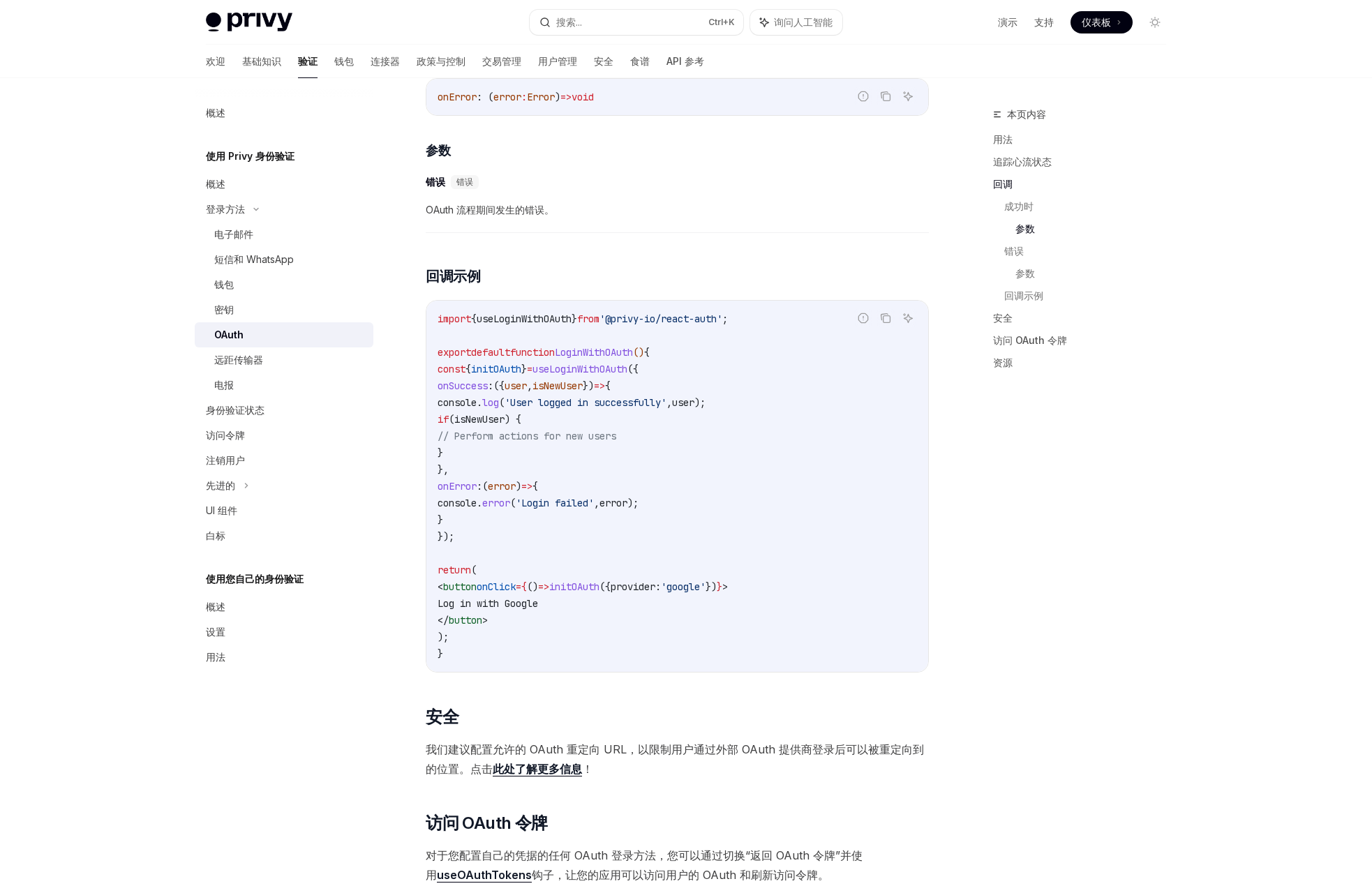
scroll to position [2280, 0]
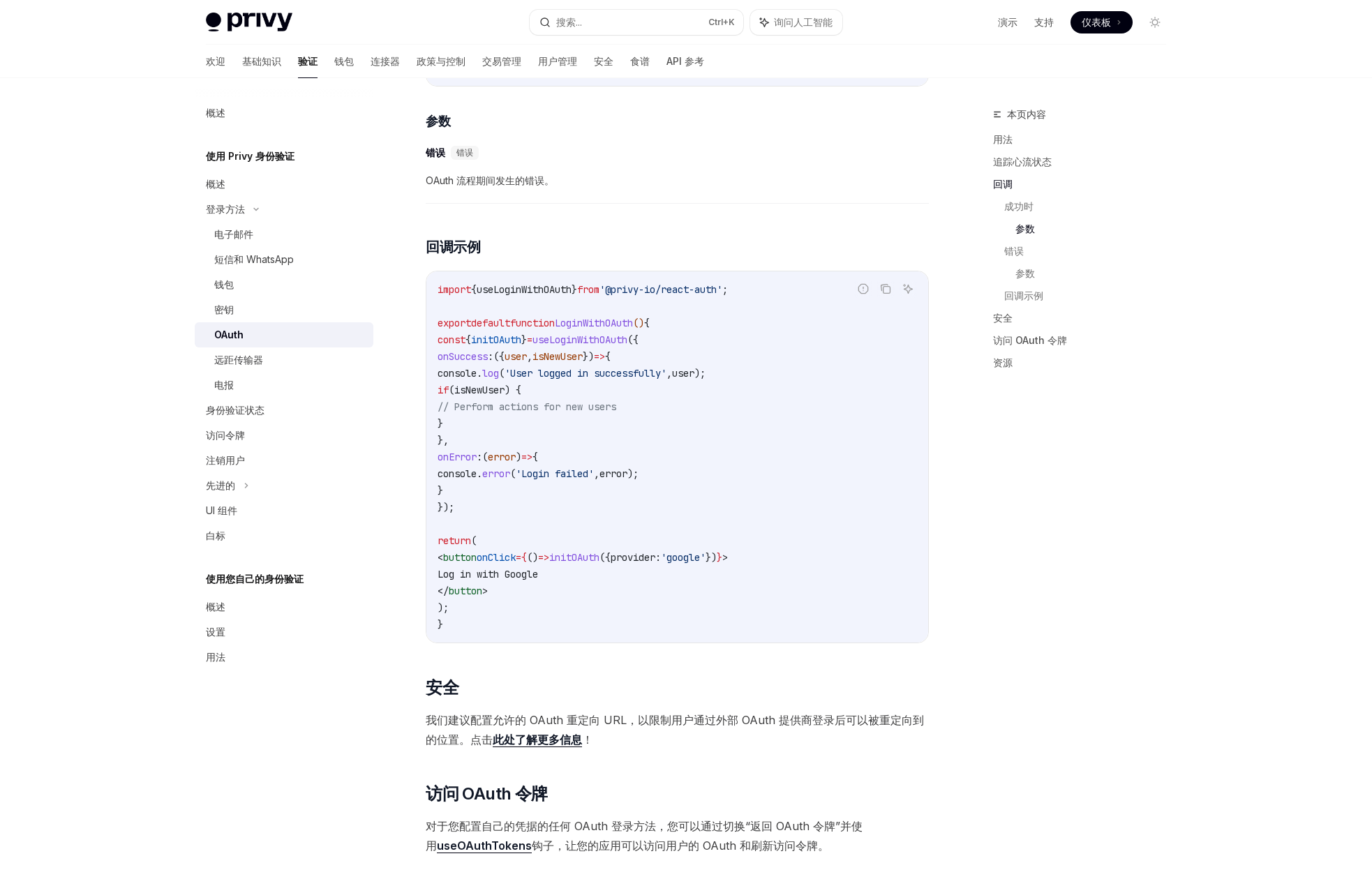
click at [537, 283] on span "useLoginWithOAuth" at bounding box center [524, 290] width 95 height 13
drag, startPoint x: 458, startPoint y: 334, endPoint x: 498, endPoint y: 495, distance: 165.9
click at [498, 495] on code "import { useLoginWithOAuth } from '@privy-io/react-auth' ; export default funct…" at bounding box center [676, 457] width 480 height 352
copy code "const { initOAuth } = useLoginWithOAuth ({ onSuccess : ({ user , isNewUser }) =…"
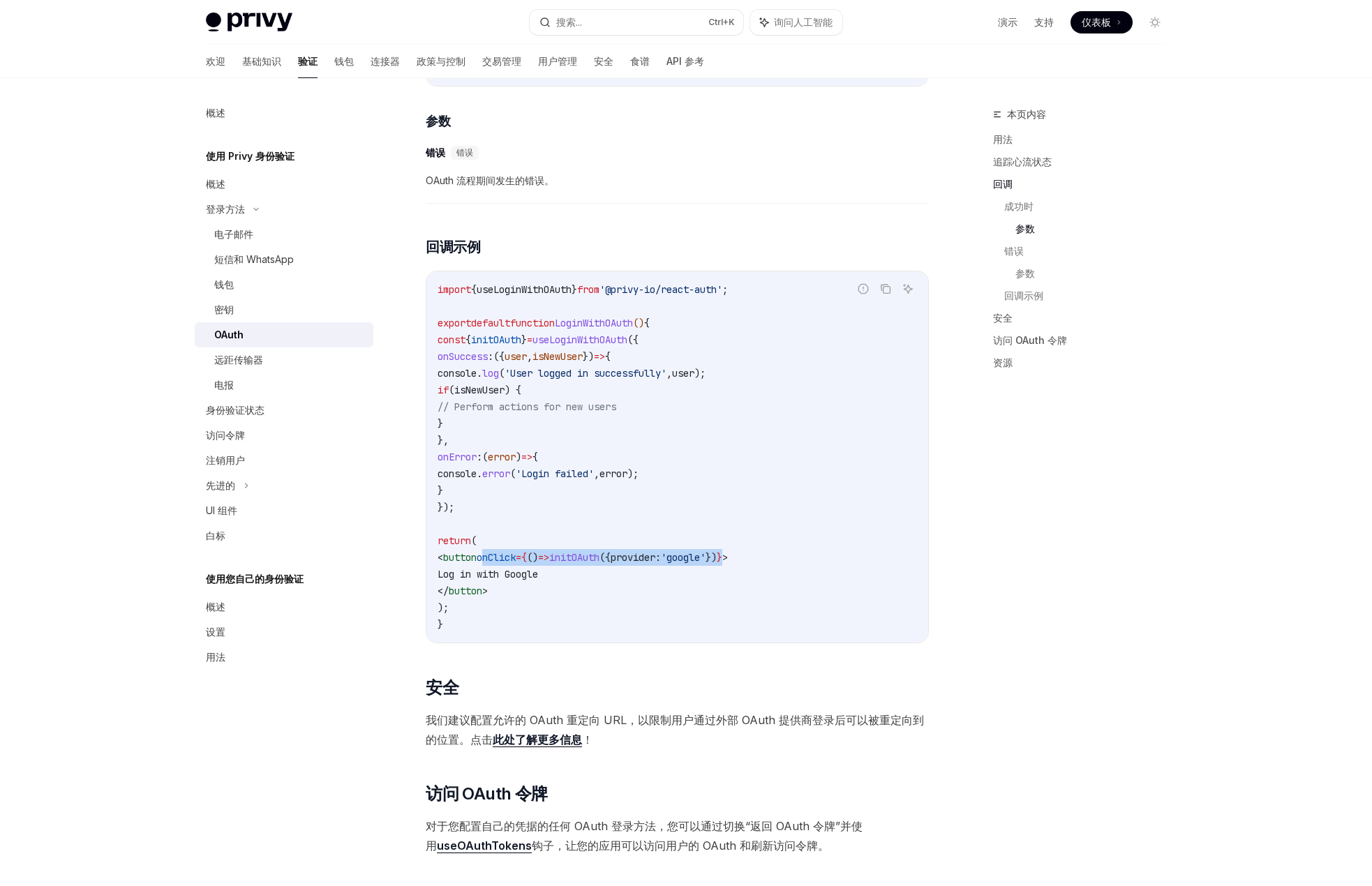
drag, startPoint x: 531, startPoint y: 552, endPoint x: 817, endPoint y: 553, distance: 286.0
click at [727, 553] on span "< button onClick = { () => initOAuth ({ provider: 'google' }) } >" at bounding box center [582, 557] width 290 height 13
copy span "onClick = { () => initOAuth ({ provider: 'google' }) }"
click at [538, 64] on font "用户管理" at bounding box center [557, 62] width 39 height 12
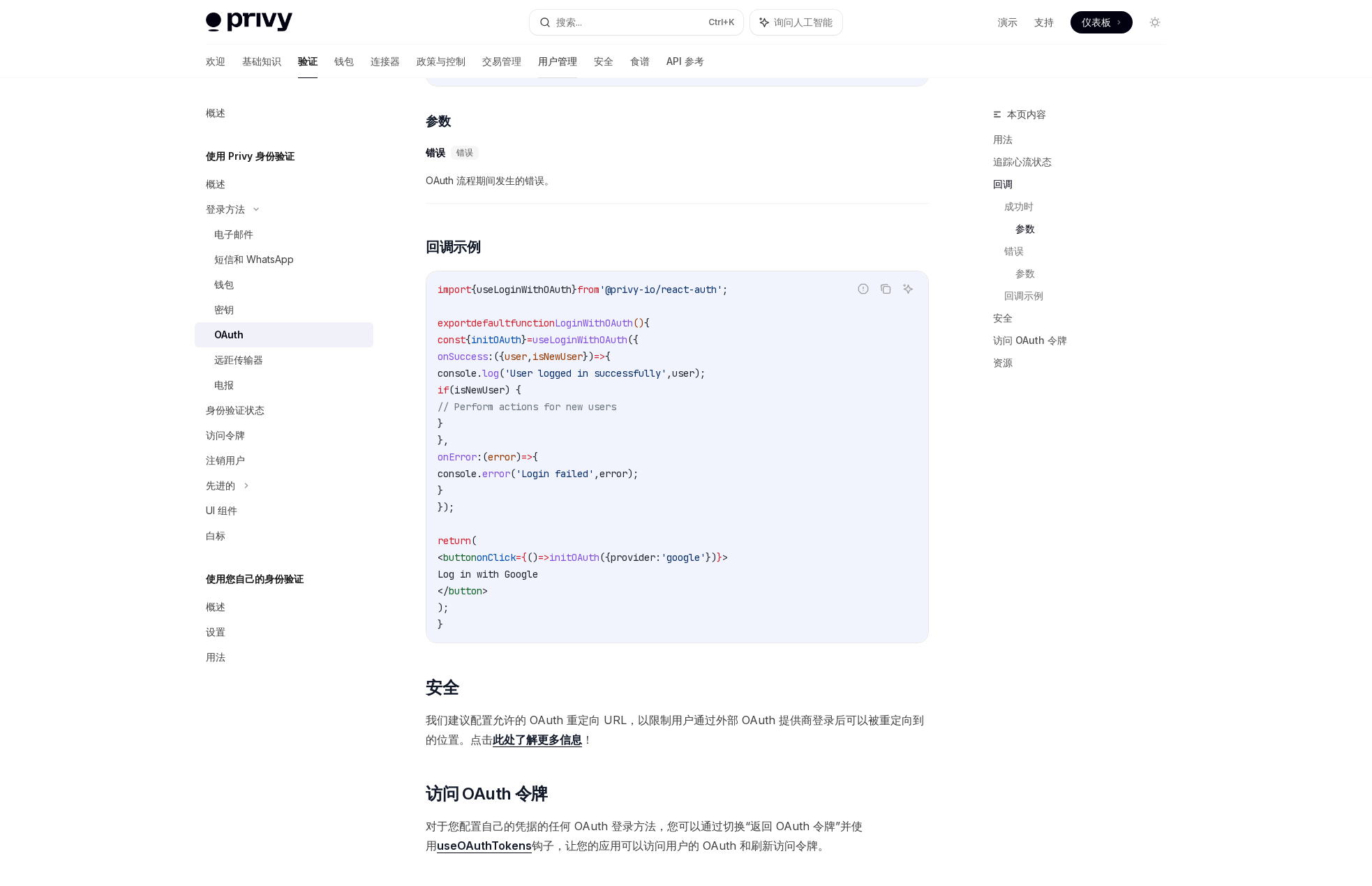
type textarea "*"
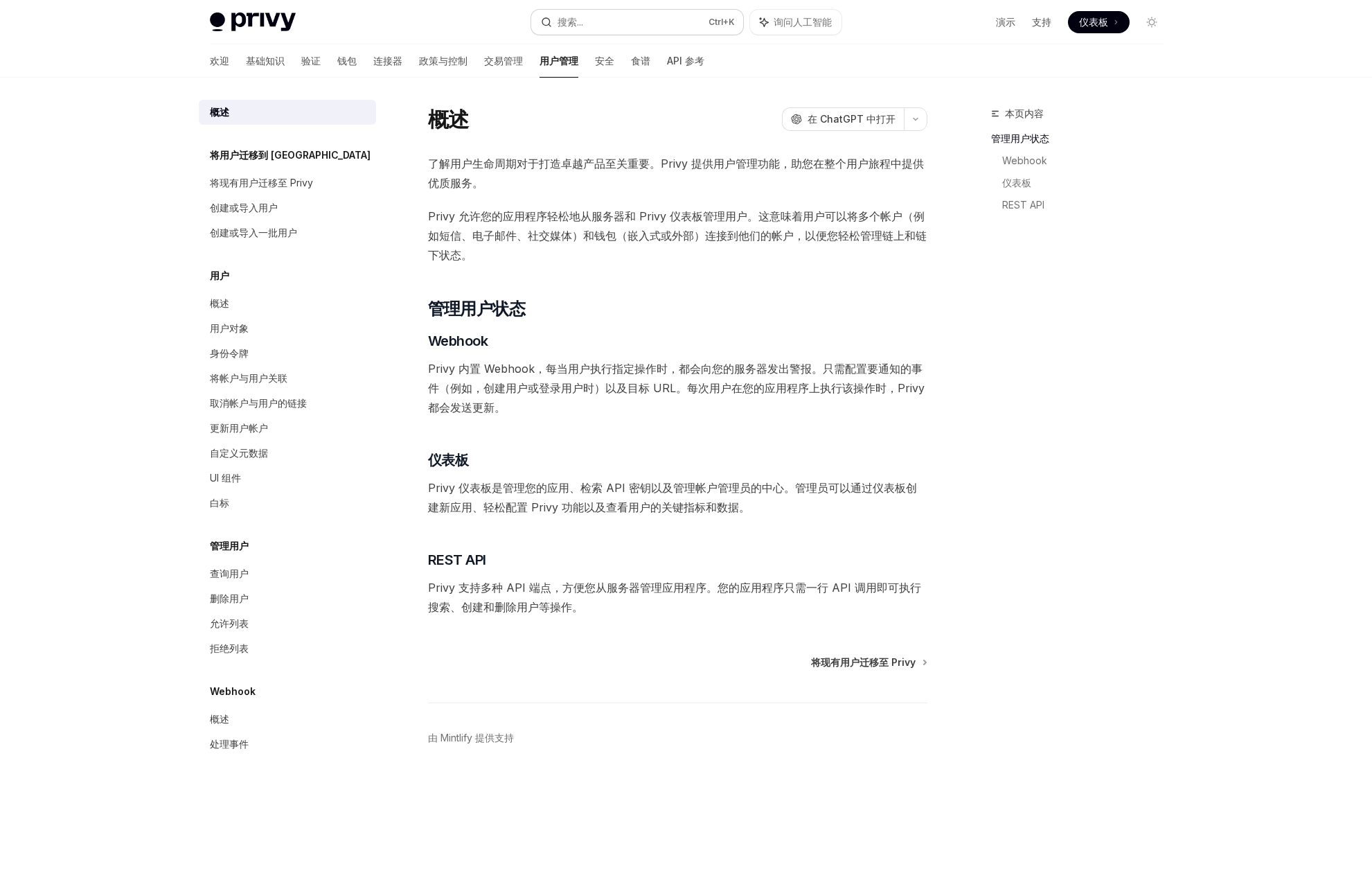
click at [598, 29] on button "搜索... Ctrl +K" at bounding box center [637, 22] width 212 height 25
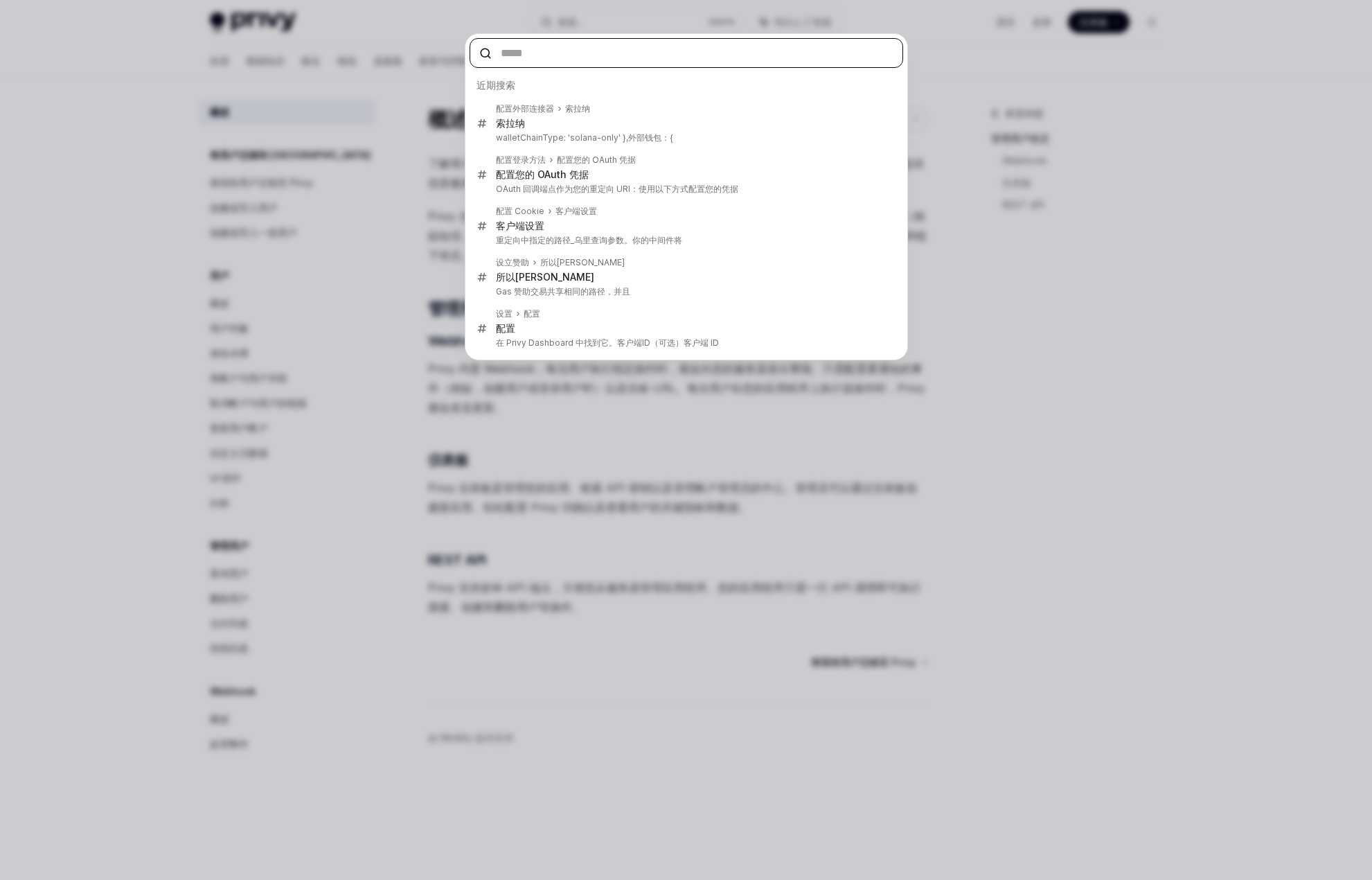
paste input "********"
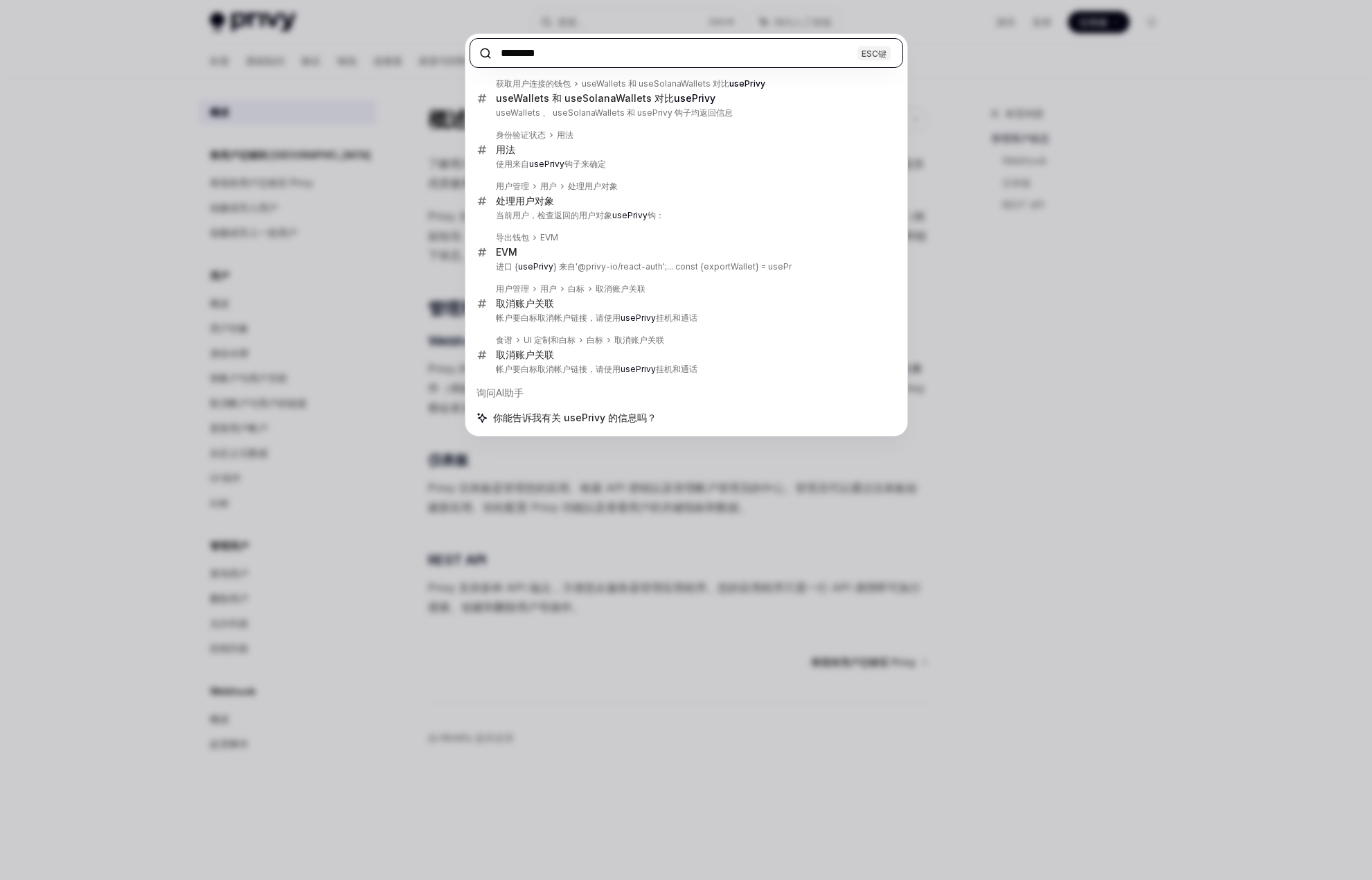
type input "********"
type textarea "*"
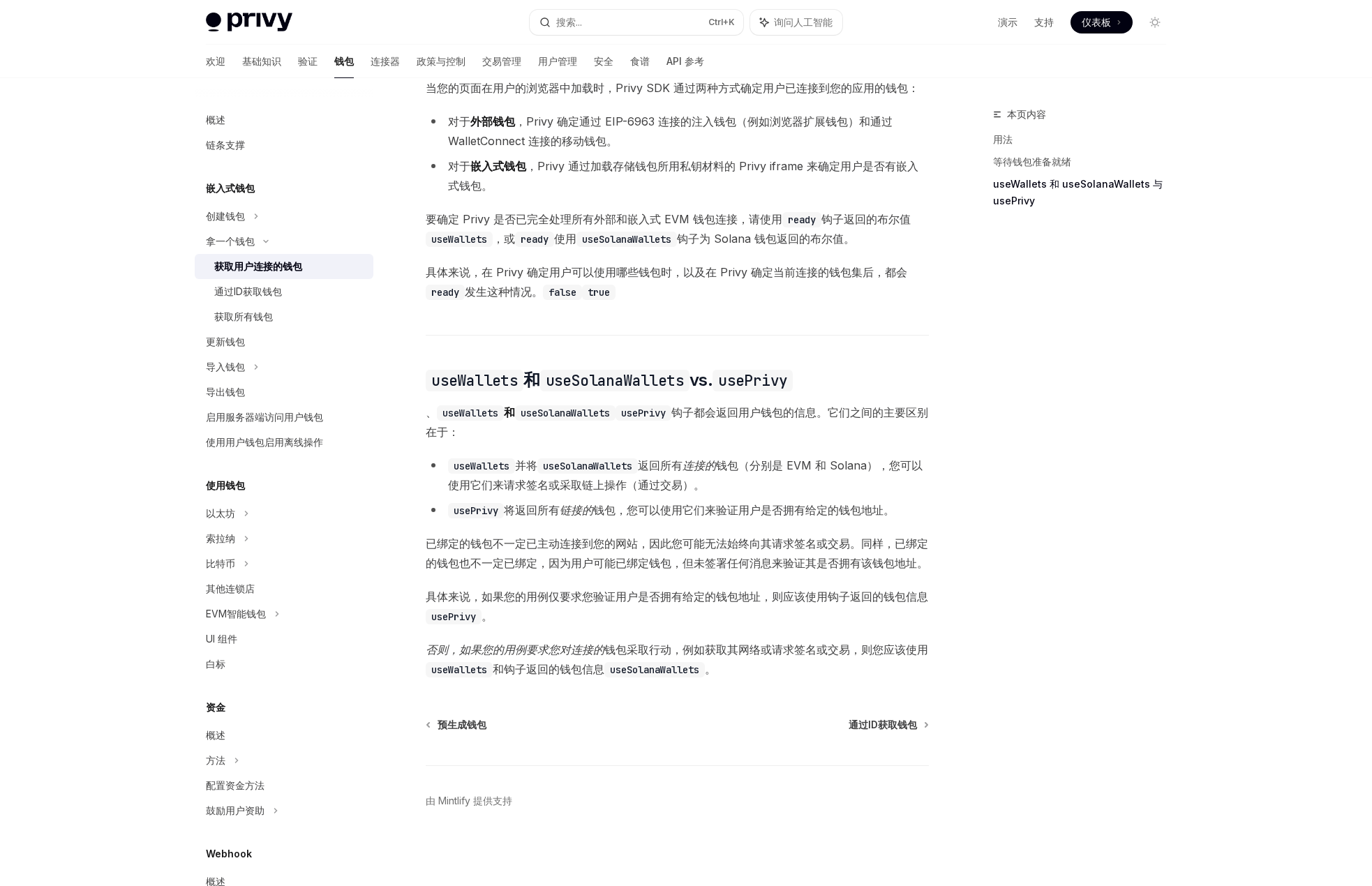
scroll to position [802, 0]
drag, startPoint x: 1187, startPoint y: 393, endPoint x: 1124, endPoint y: 384, distance: 63.6
click at [1186, 394] on div "概述 链条支撑 嵌入式钱包 创建钱包 拿一个钱包 获取用户连接的钱包 通过ID获取钱包 获取所有钱包 更新钱包 导入钱包 导出钱包 启用服务器端访问用户钱包 …" at bounding box center [686, 89] width 1027 height 1593
